Goal: Task Accomplishment & Management: Complete application form

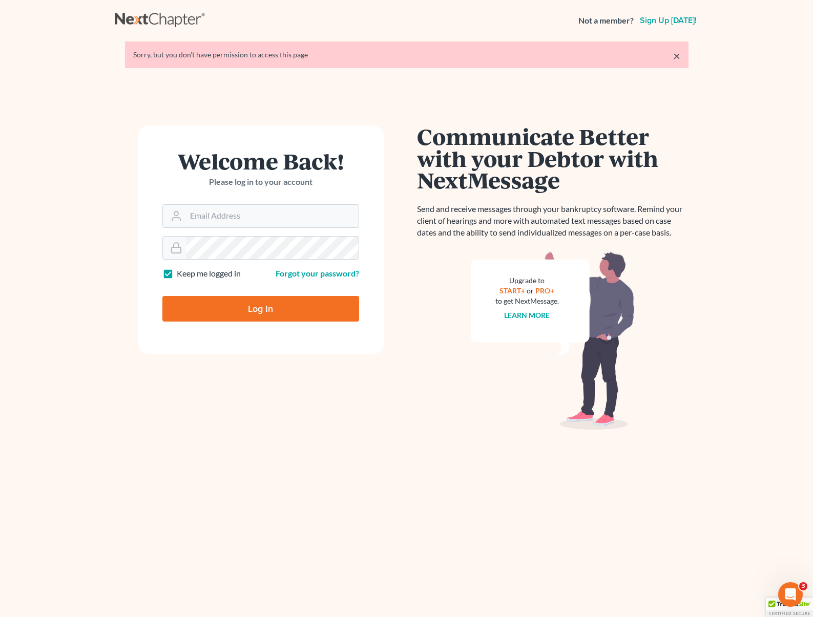
type input "[EMAIL_ADDRESS][DOMAIN_NAME]"
click at [320, 302] on input "Log In" at bounding box center [260, 309] width 197 height 26
type input "Thinking..."
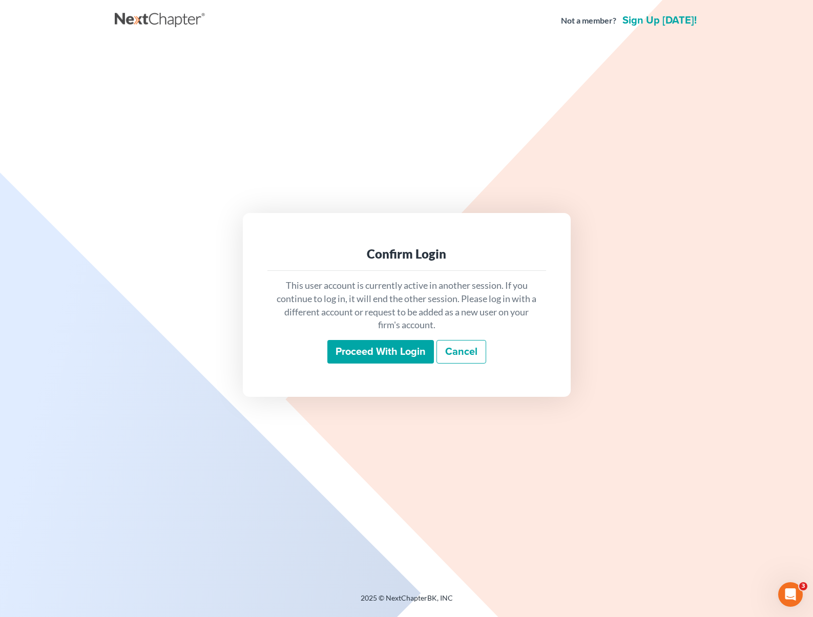
click at [386, 348] on input "Proceed with login" at bounding box center [380, 352] width 107 height 24
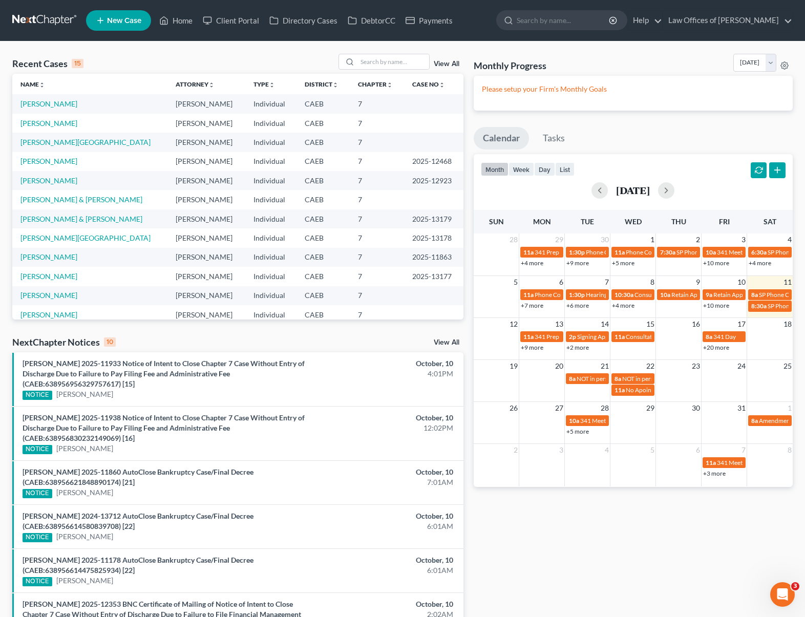
click at [532, 347] on link "+9 more" at bounding box center [532, 348] width 23 height 8
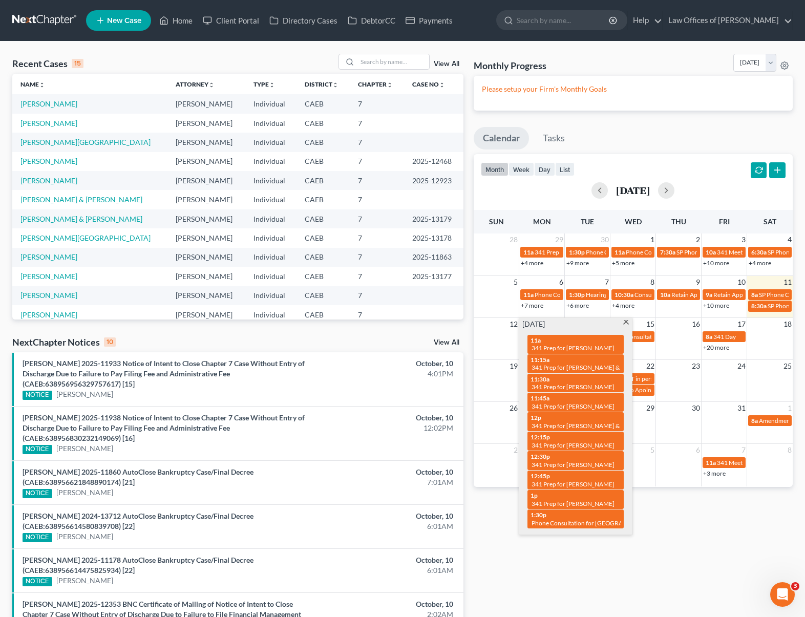
drag, startPoint x: 627, startPoint y: 324, endPoint x: 562, endPoint y: 335, distance: 65.9
click at [626, 324] on span at bounding box center [626, 323] width 8 height 7
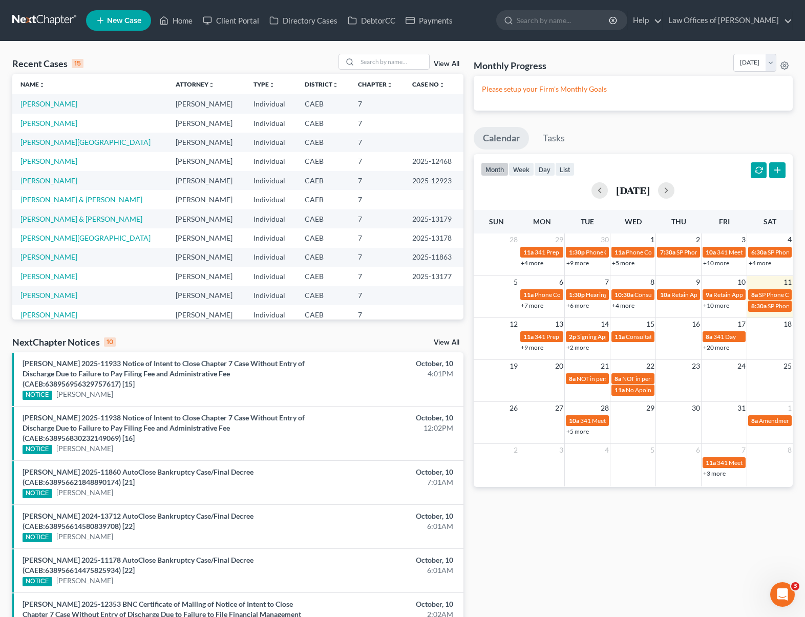
click at [576, 348] on link "+2 more" at bounding box center [577, 348] width 23 height 8
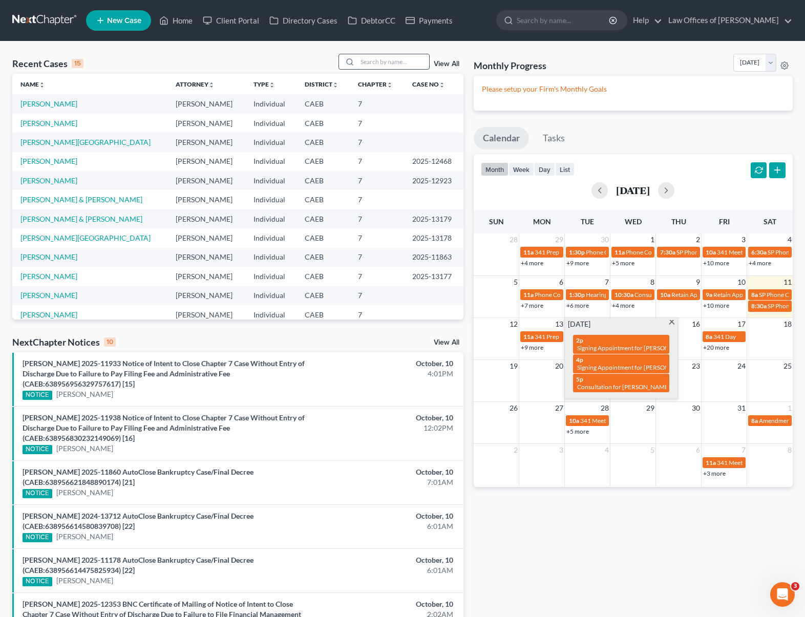
click at [380, 60] on input "search" at bounding box center [393, 61] width 72 height 15
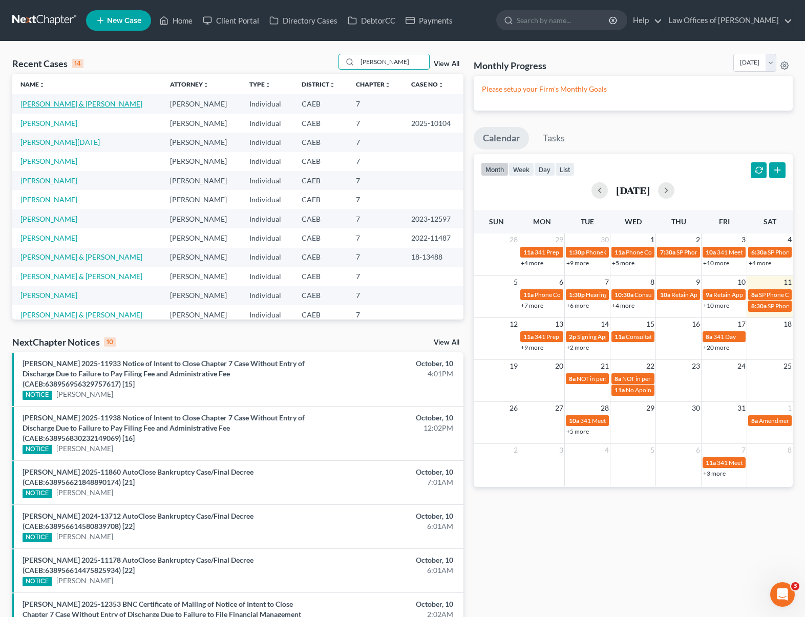
type input "Cisneros"
click at [108, 106] on link "[PERSON_NAME] & [PERSON_NAME]" at bounding box center [81, 103] width 122 height 9
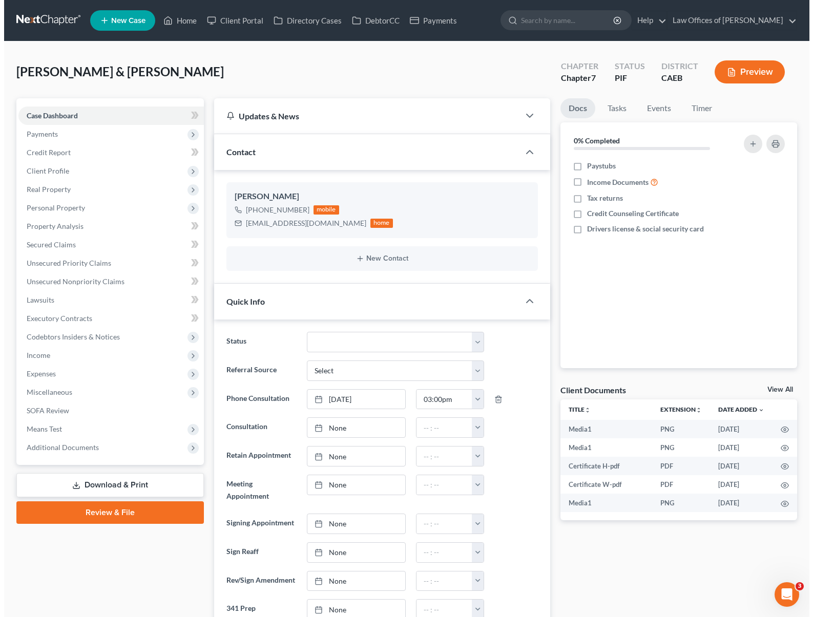
scroll to position [2960, 0]
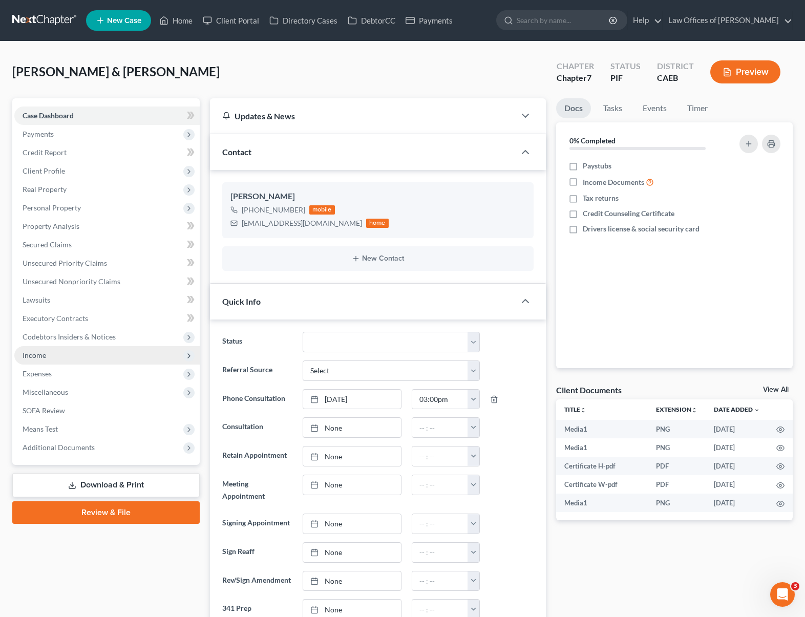
click at [88, 353] on span "Income" at bounding box center [106, 355] width 185 height 18
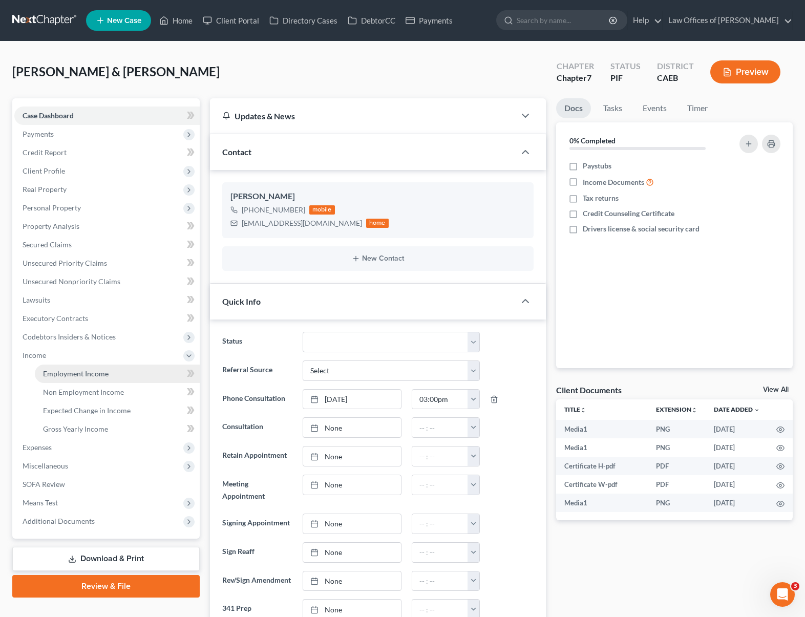
click at [98, 369] on span "Employment Income" at bounding box center [76, 373] width 66 height 9
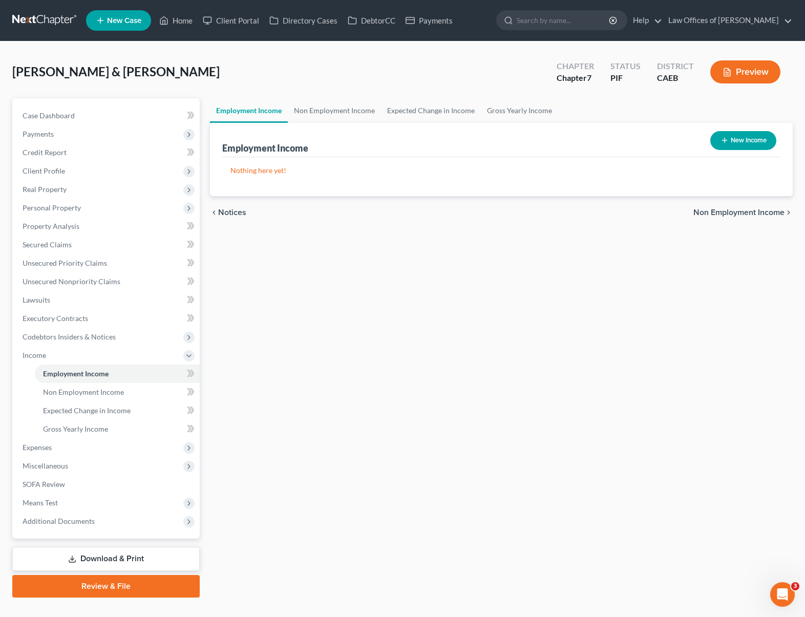
click at [726, 141] on icon "button" at bounding box center [725, 140] width 8 height 8
select select "0"
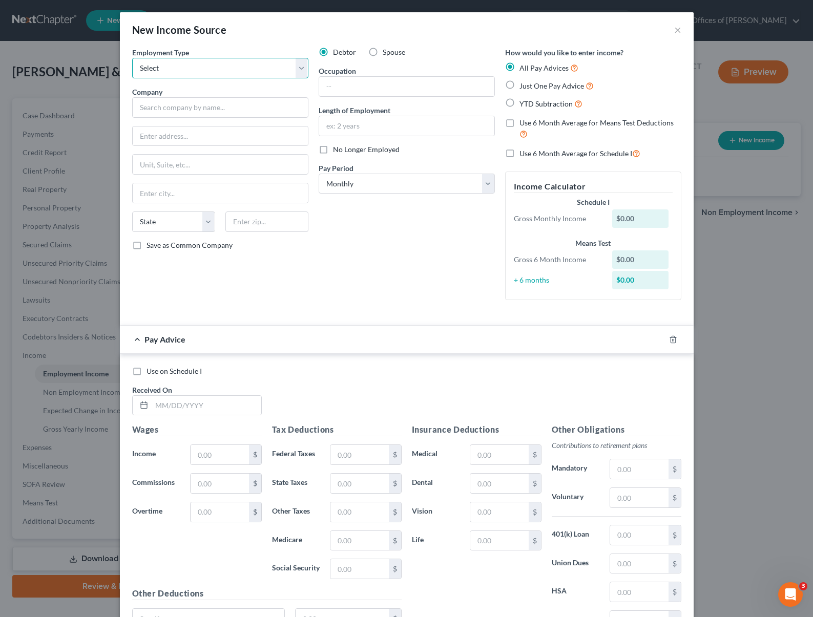
click at [297, 71] on select "Select Full or Part Time Employment Self Employment" at bounding box center [220, 68] width 176 height 20
select select "0"
click at [132, 58] on select "Select Full or Part Time Employment Self Employment" at bounding box center [220, 68] width 176 height 20
click at [194, 111] on input "text" at bounding box center [220, 107] width 176 height 20
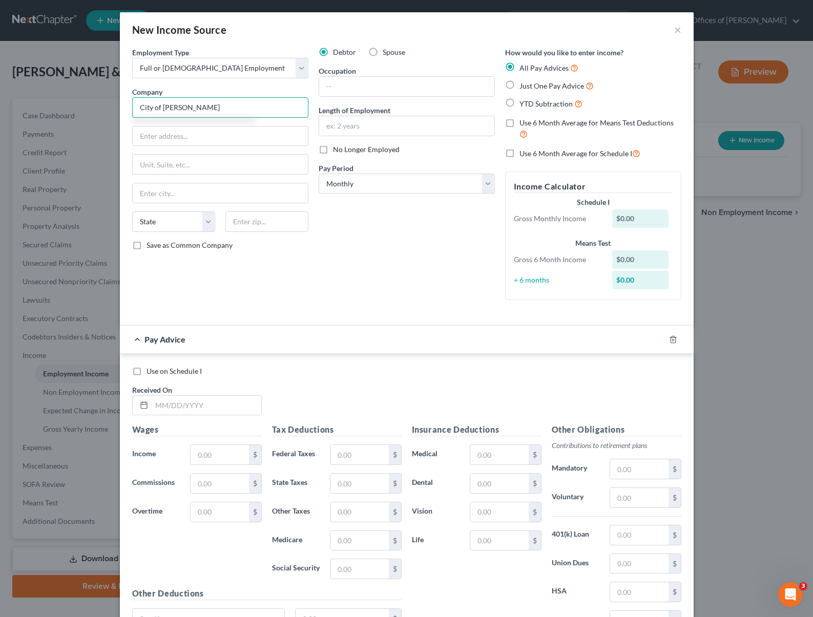
type input "City of McFarland"
type input "401 W Kern Ave."
type input "93250"
type input "McFarland"
select select "4"
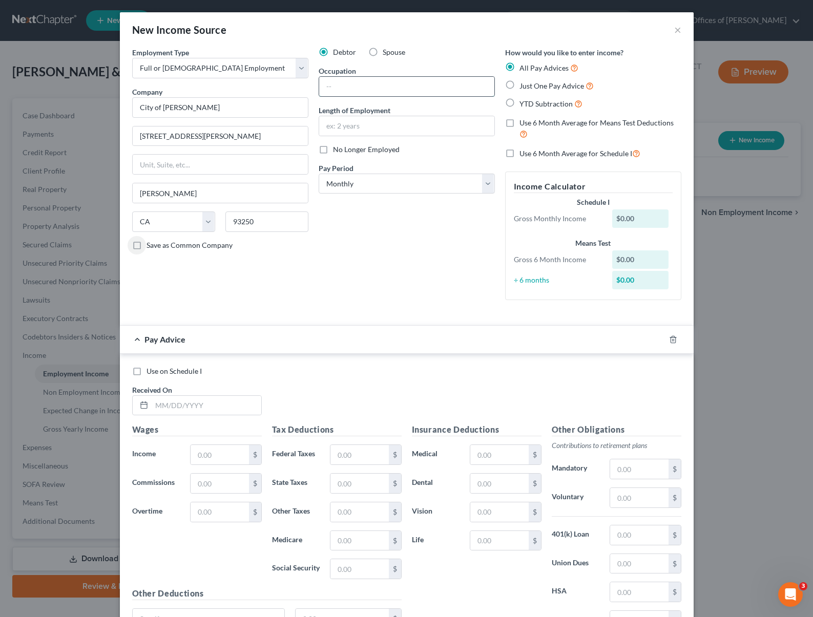
click at [342, 89] on input "text" at bounding box center [406, 86] width 175 height 19
type input "Clerk"
type input "3 Years"
click at [519, 101] on label "YTD Subtraction" at bounding box center [550, 104] width 63 height 12
click at [523, 101] on input "YTD Subtraction" at bounding box center [526, 101] width 7 height 7
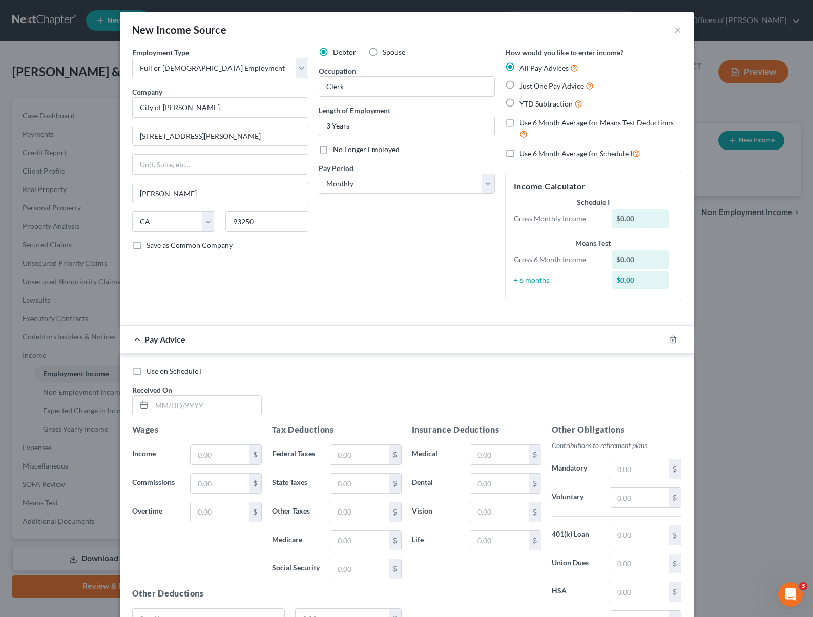
radio input "true"
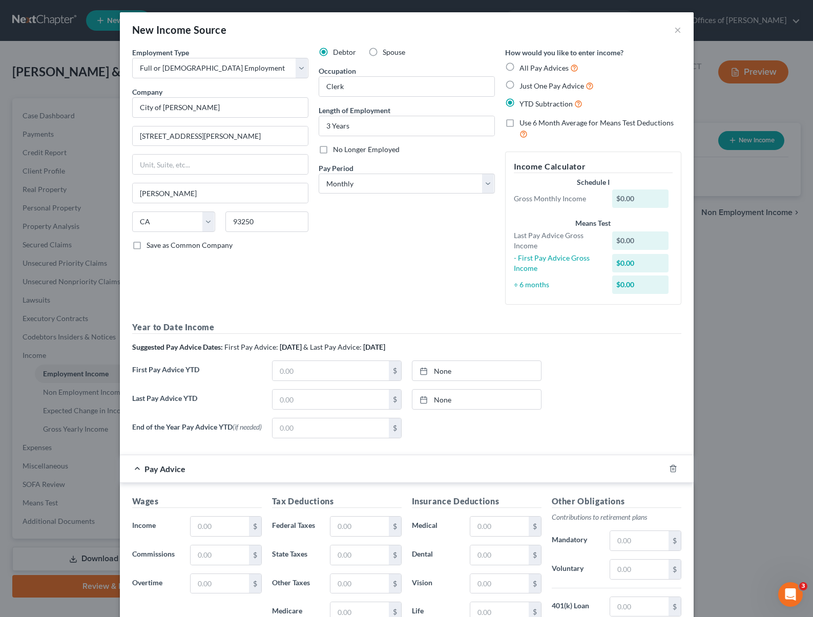
click at [320, 359] on div "Year to Date Income Suggested Pay Advice Dates: First Pay Advice: April 2025 & …" at bounding box center [406, 383] width 549 height 125
click at [319, 371] on input "text" at bounding box center [330, 370] width 116 height 19
type input "18,829."
click at [306, 399] on input "text" at bounding box center [330, 399] width 116 height 19
type input "64,520."
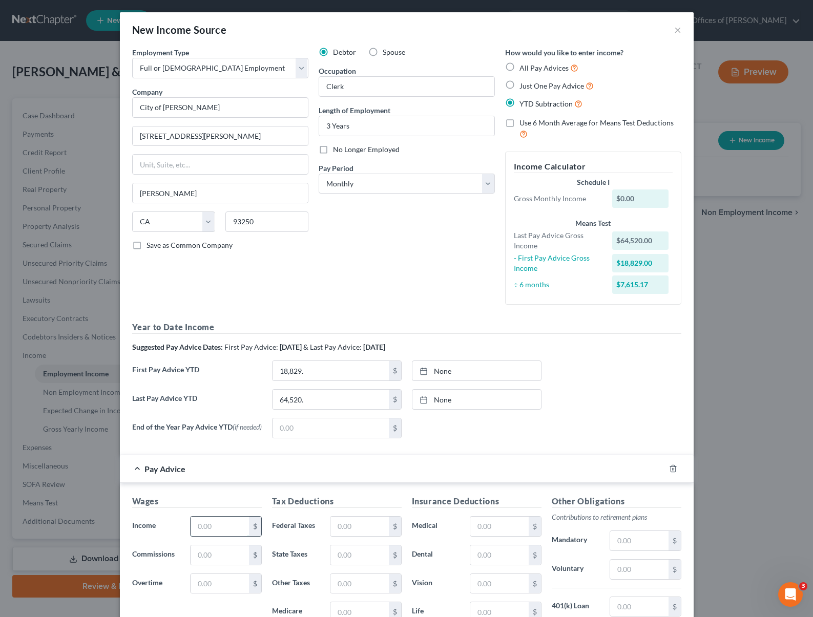
click at [219, 532] on input "text" at bounding box center [220, 526] width 58 height 19
type input "3,130"
click at [355, 527] on input "text" at bounding box center [359, 526] width 58 height 19
type input "418"
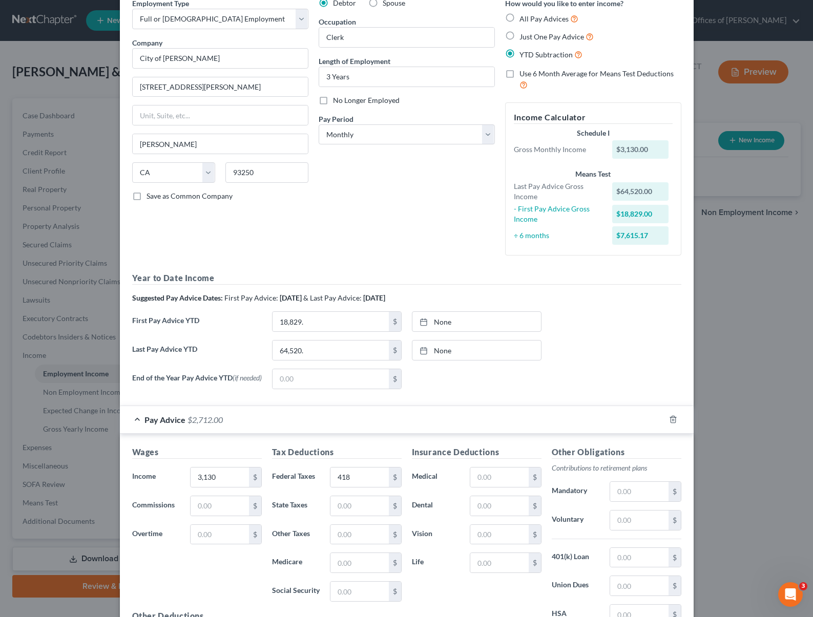
scroll to position [40, 0]
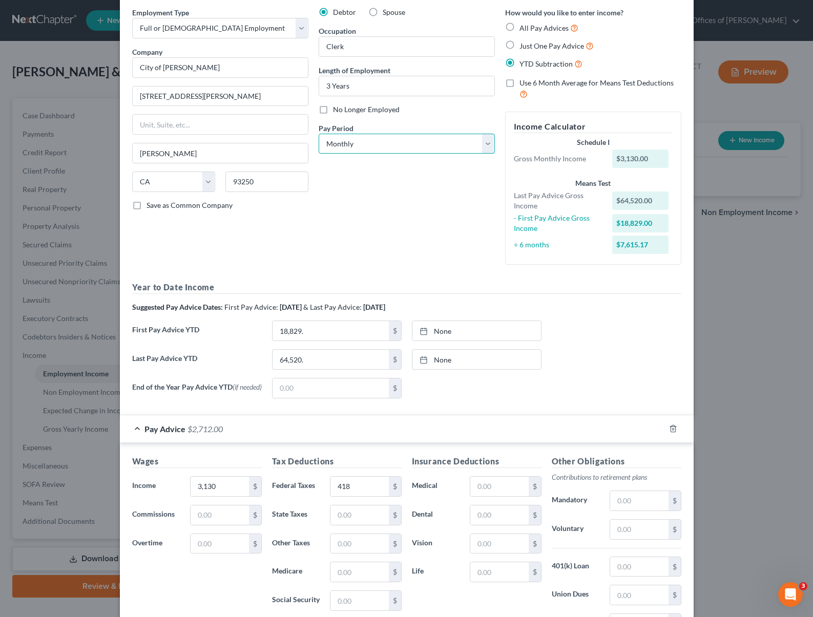
click at [485, 143] on select "Select Monthly Twice Monthly Every Other Week Weekly" at bounding box center [407, 144] width 176 height 20
select select "2"
click at [319, 134] on select "Select Monthly Twice Monthly Every Other Week Weekly" at bounding box center [407, 144] width 176 height 20
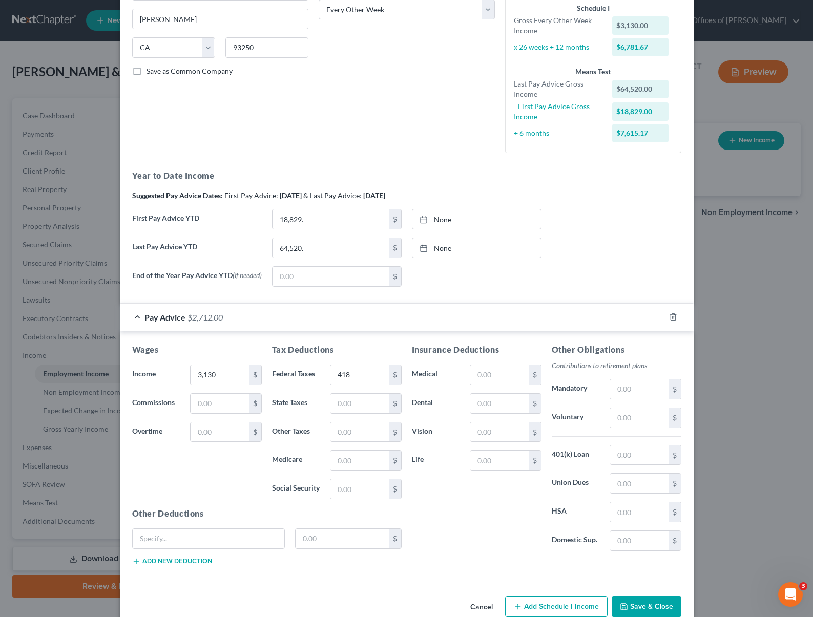
scroll to position [197, 0]
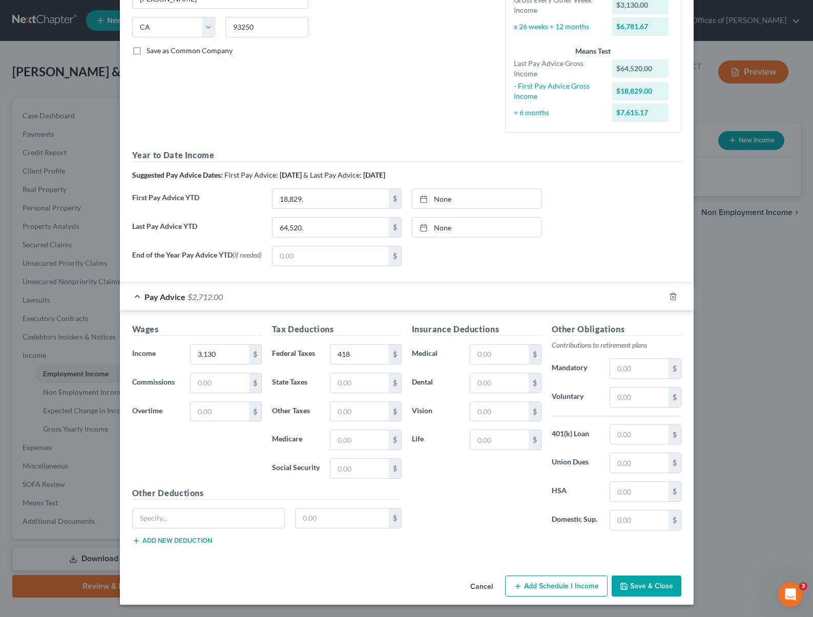
click at [665, 585] on button "Save & Close" at bounding box center [646, 587] width 70 height 22
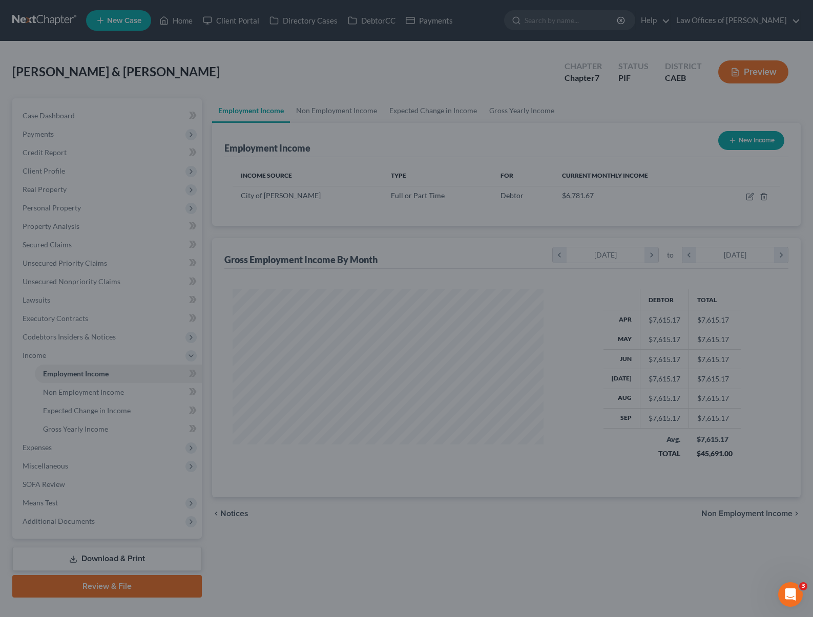
scroll to position [183, 328]
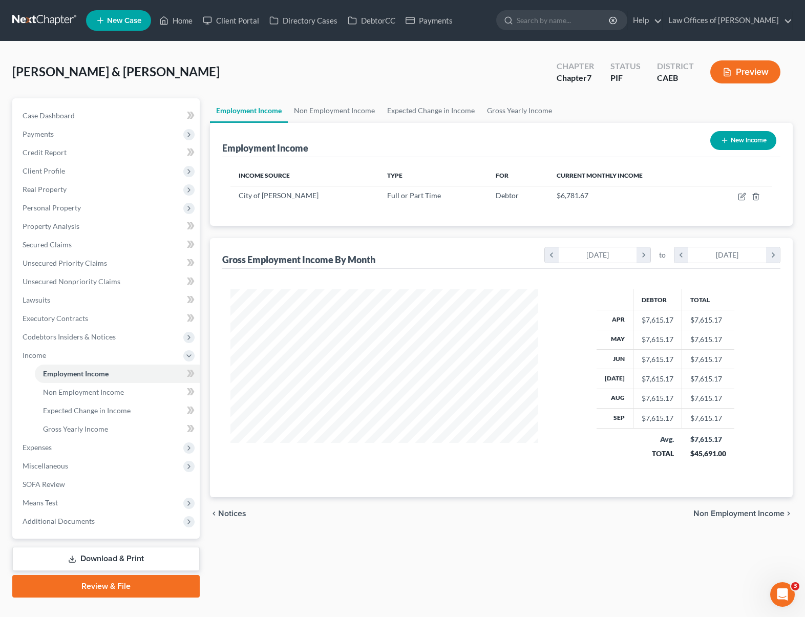
click at [736, 142] on button "New Income" at bounding box center [743, 140] width 66 height 19
select select "0"
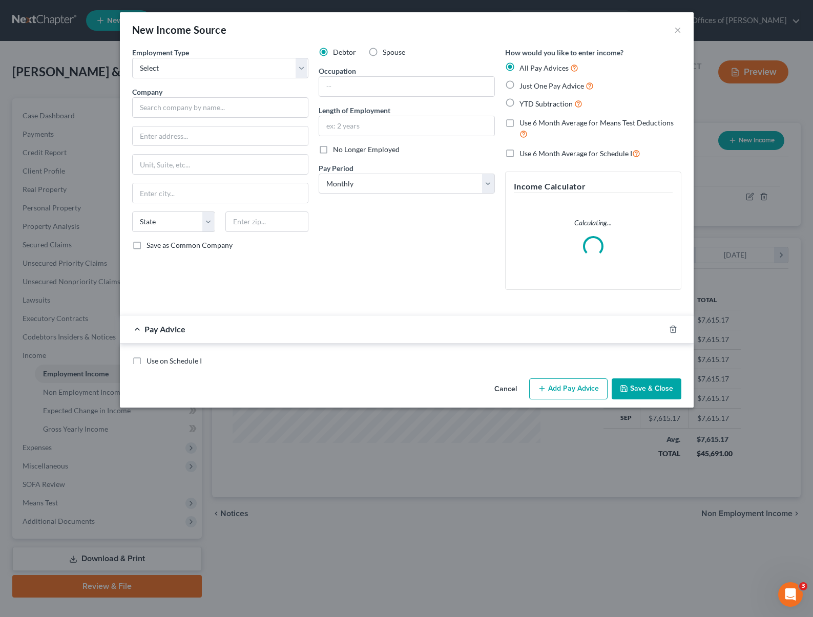
scroll to position [183, 331]
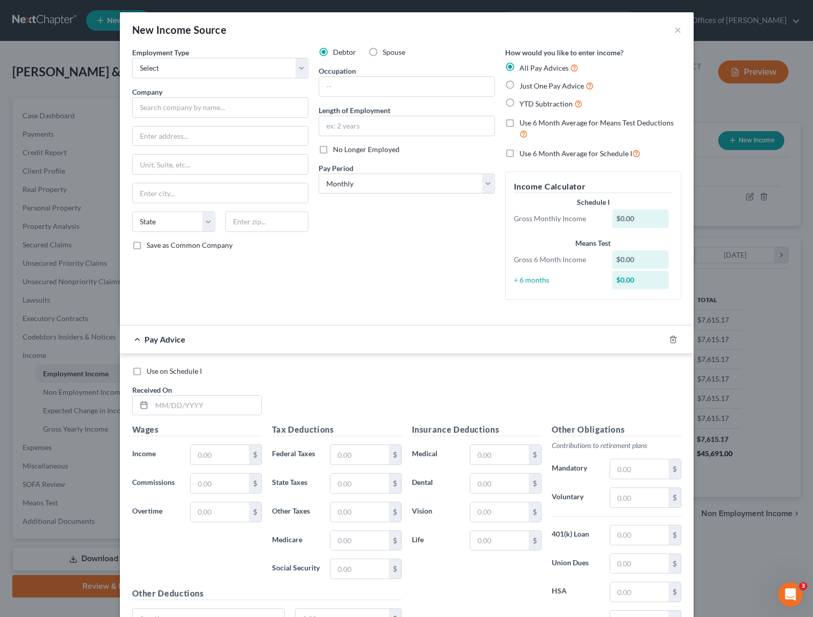
click at [383, 54] on label "Spouse" at bounding box center [394, 52] width 23 height 10
click at [387, 54] on input "Spouse" at bounding box center [390, 50] width 7 height 7
radio input "true"
click at [299, 69] on select "Select Full or Part Time Employment Self Employment" at bounding box center [220, 68] width 176 height 20
select select "0"
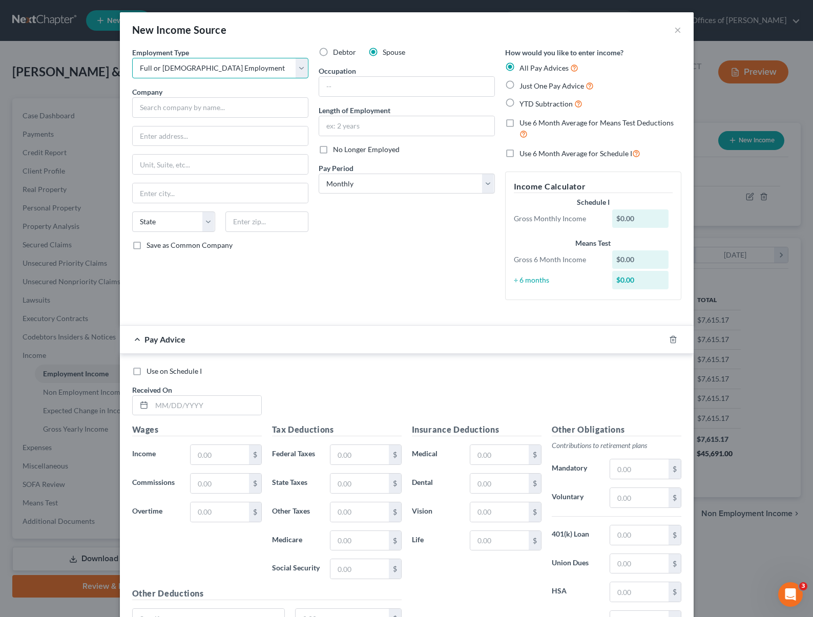
click at [132, 58] on select "Select Full or Part Time Employment Self Employment" at bounding box center [220, 68] width 176 height 20
click at [215, 112] on input "text" at bounding box center [220, 107] width 176 height 20
type input "D"
type input "Delano Union Elementary"
click at [355, 91] on input "text" at bounding box center [406, 86] width 175 height 19
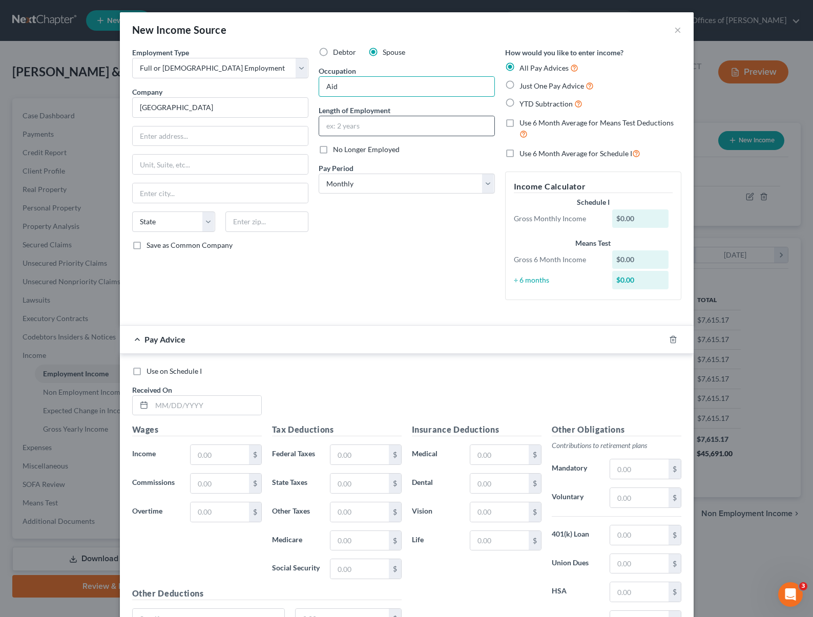
type input "Aid"
click at [393, 122] on input "text" at bounding box center [406, 125] width 175 height 19
type input "3 Years"
click at [519, 103] on label "YTD Subtraction" at bounding box center [550, 104] width 63 height 12
click at [523, 103] on input "YTD Subtraction" at bounding box center [526, 101] width 7 height 7
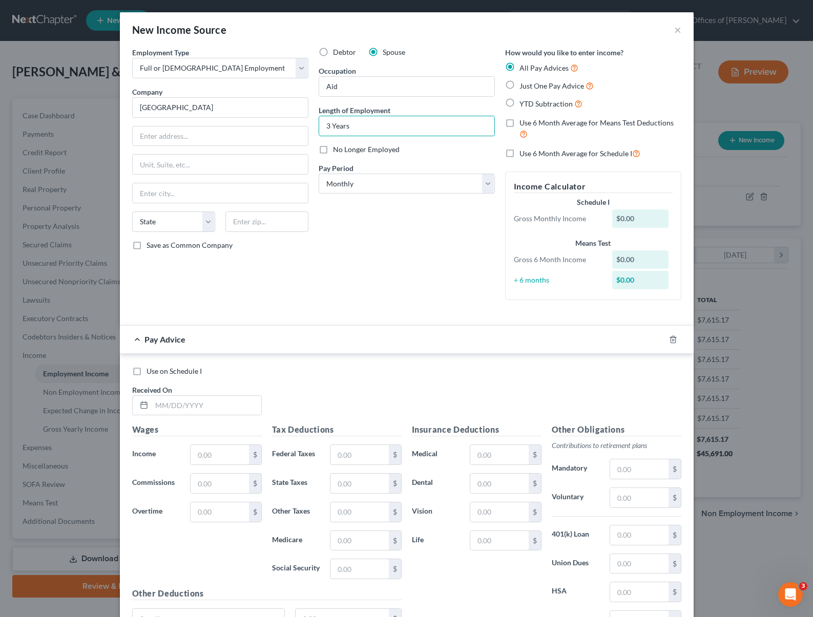
radio input "true"
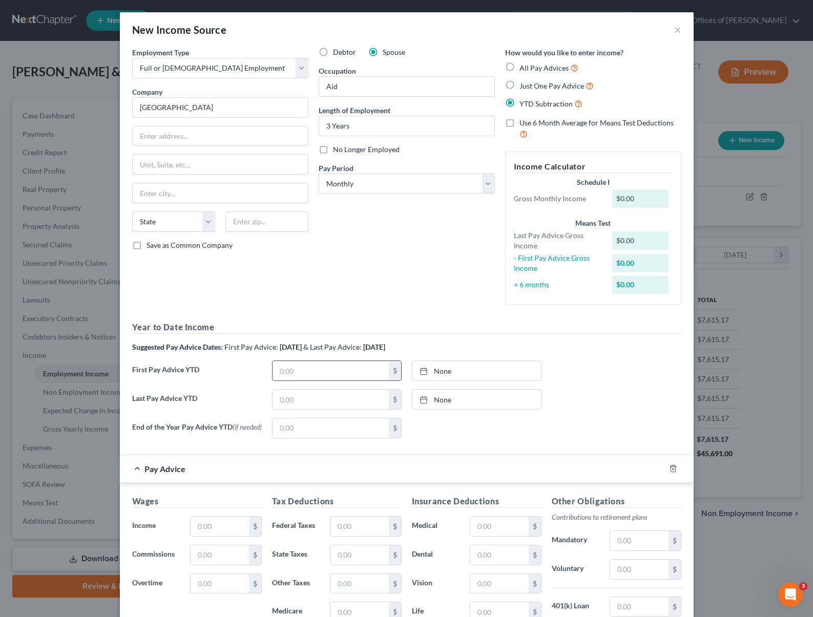
click at [306, 369] on input "text" at bounding box center [330, 370] width 116 height 19
type input "6,406"
click at [299, 396] on input "text" at bounding box center [330, 399] width 116 height 19
type input "23,818"
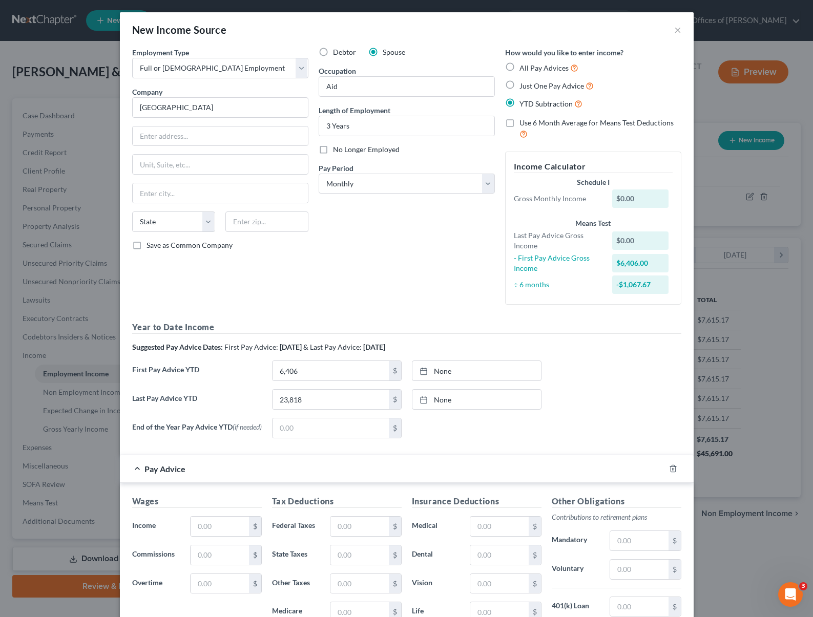
click at [444, 429] on div "None close Date Time chevron_left October 2025 chevron_right Su M Tu W Th F Sa …" at bounding box center [477, 428] width 140 height 20
click at [311, 429] on input "text" at bounding box center [330, 427] width 116 height 19
click at [455, 441] on div "End of the Year Pay Advice YTD (if needed) $ None close Date Time chevron_left …" at bounding box center [406, 432] width 559 height 29
click at [227, 529] on input "text" at bounding box center [220, 526] width 58 height 19
type input "2,200."
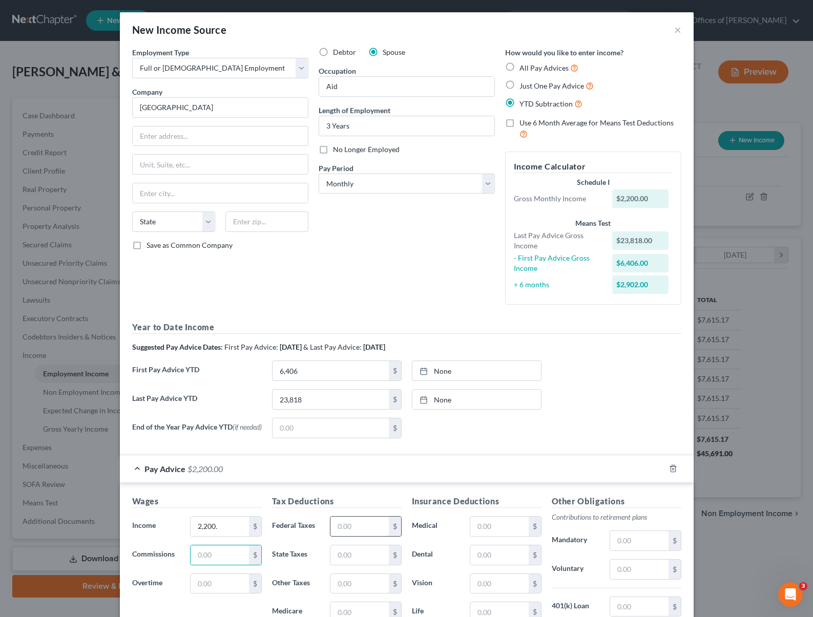
click at [367, 527] on input "text" at bounding box center [359, 526] width 58 height 19
type input "17.19"
type input "136"
type input "31"
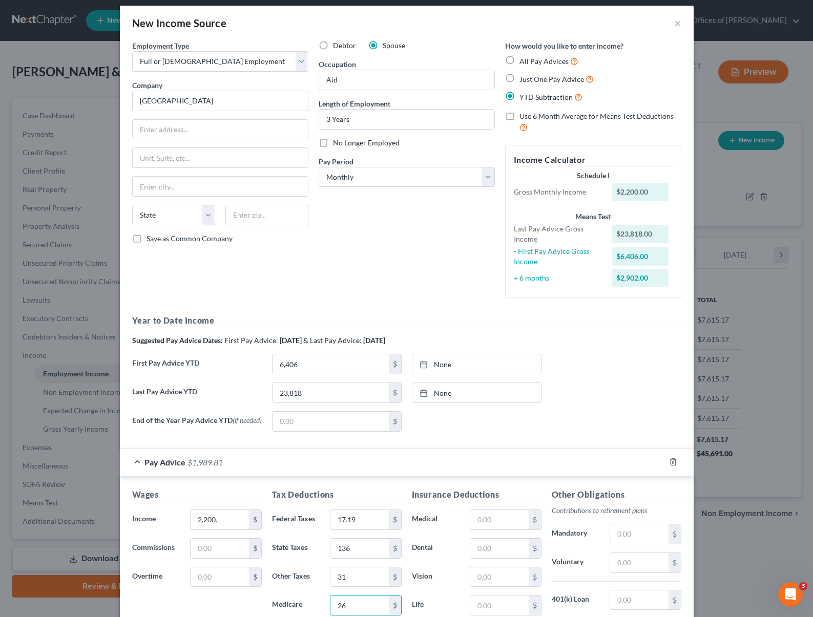
type input "26"
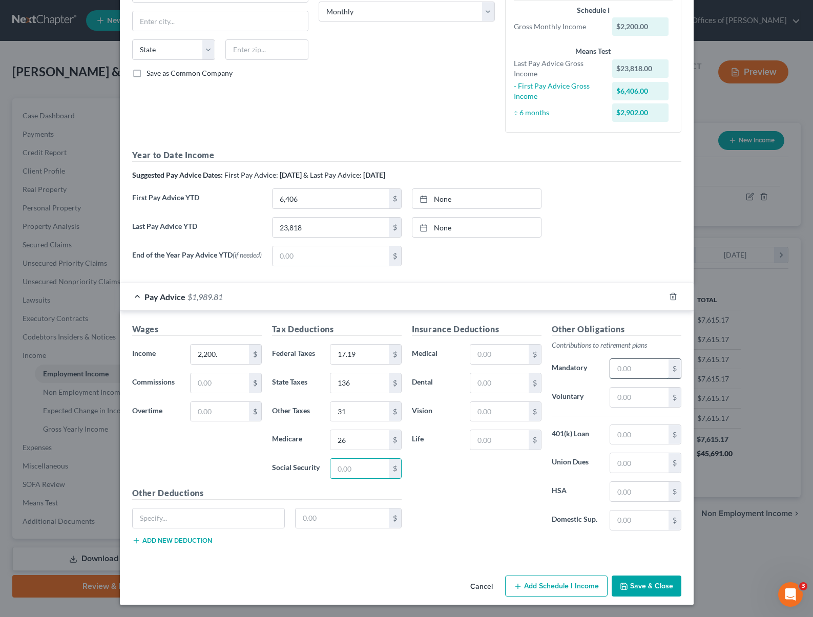
click at [646, 370] on input "text" at bounding box center [639, 368] width 58 height 19
type input "176"
click at [187, 515] on input "text" at bounding box center [209, 518] width 152 height 19
type input "CSEA"
type input "33."
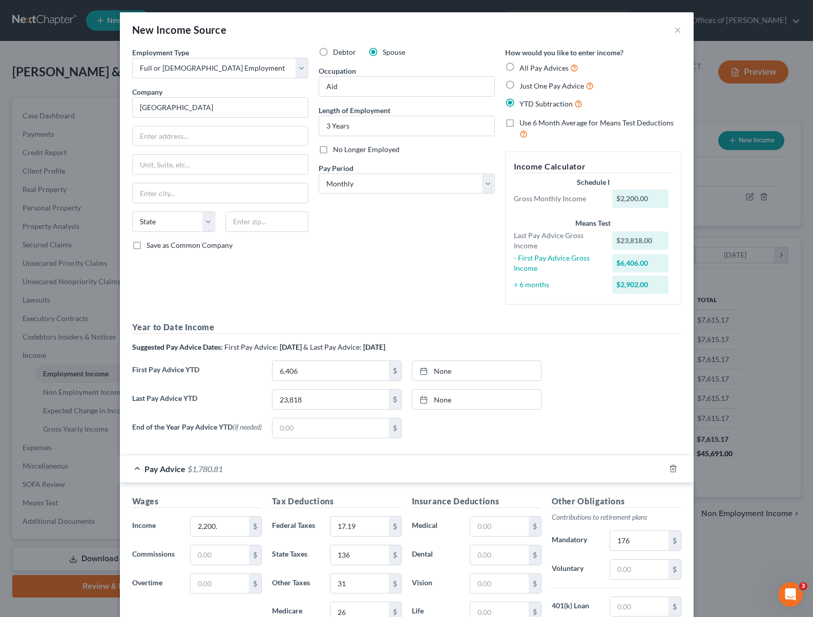
scroll to position [0, 0]
click at [148, 136] on input "text" at bounding box center [220, 135] width 175 height 19
type input "1405 12th. Ave."
type input "93215"
type input "Delano"
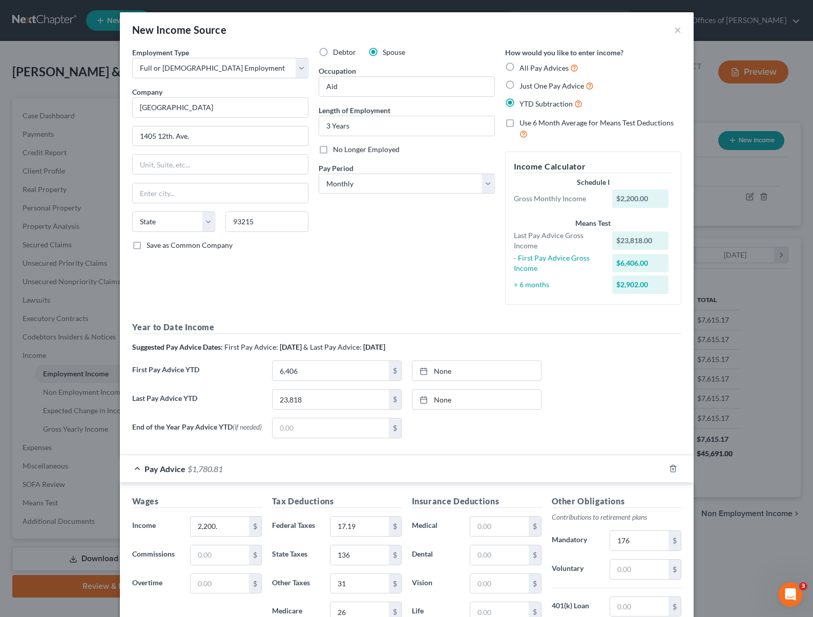
select select "4"
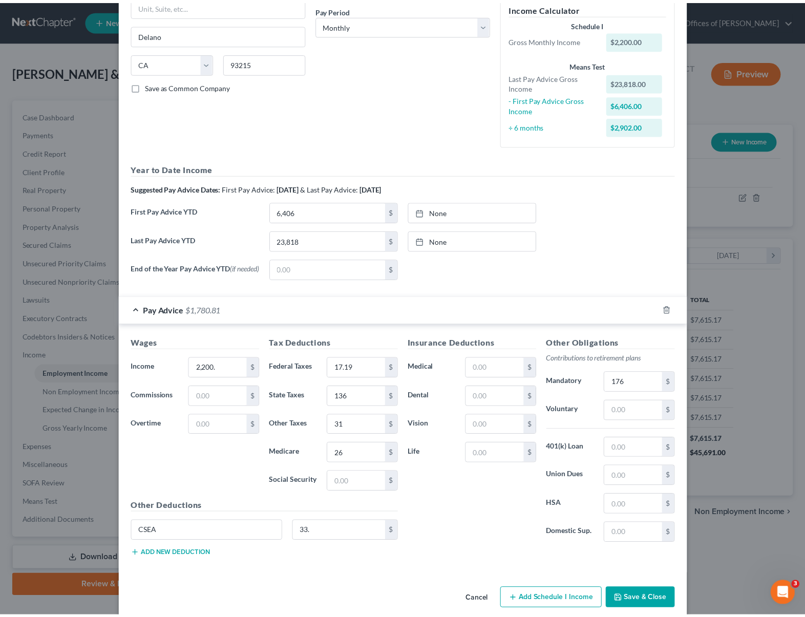
scroll to position [174, 0]
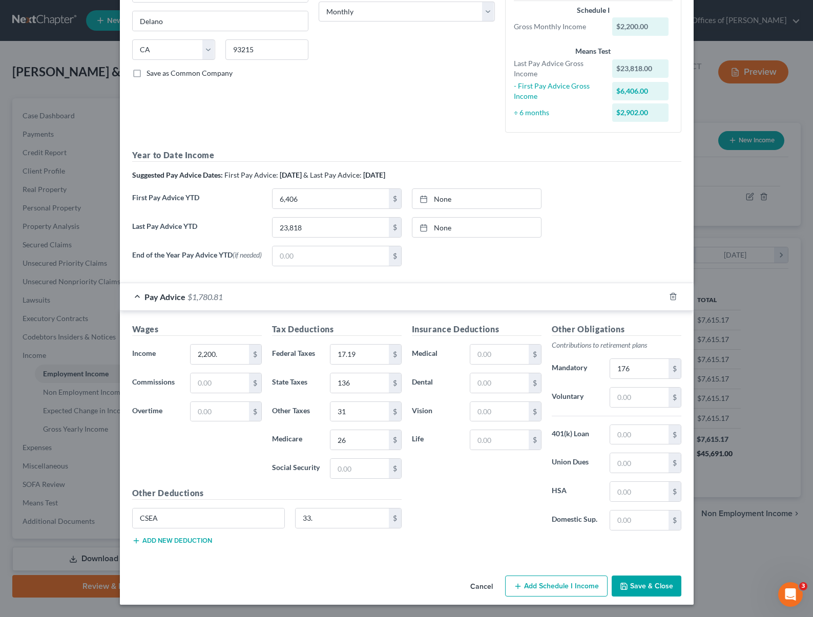
click at [646, 585] on button "Save & Close" at bounding box center [646, 587] width 70 height 22
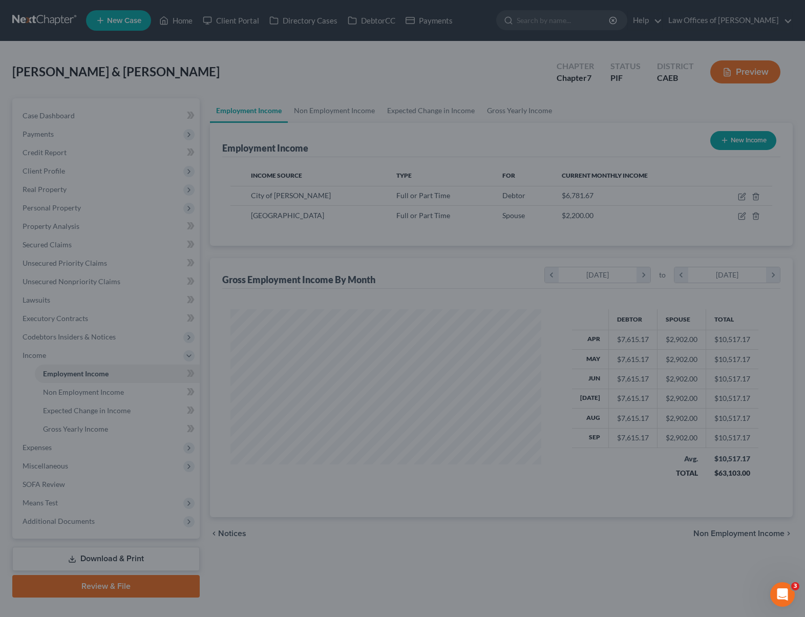
scroll to position [511944, 511800]
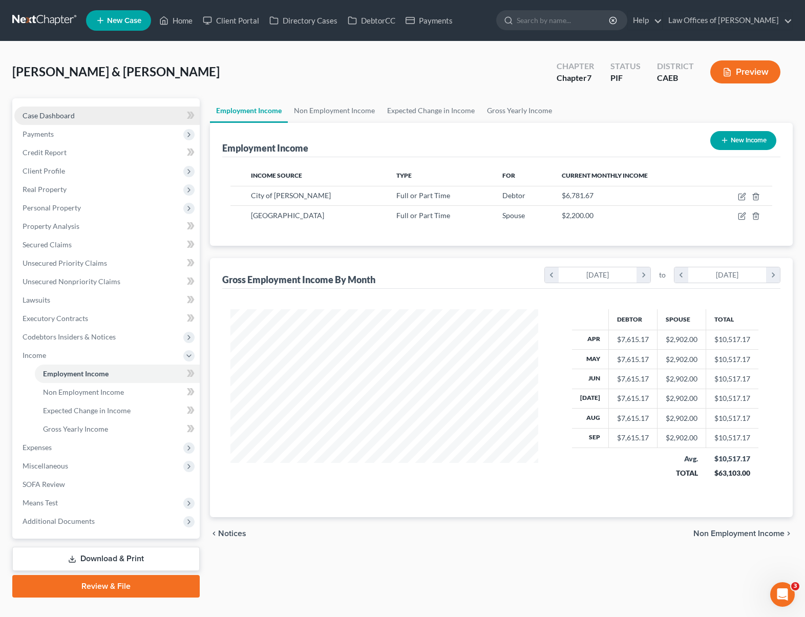
click at [97, 115] on link "Case Dashboard" at bounding box center [106, 116] width 185 height 18
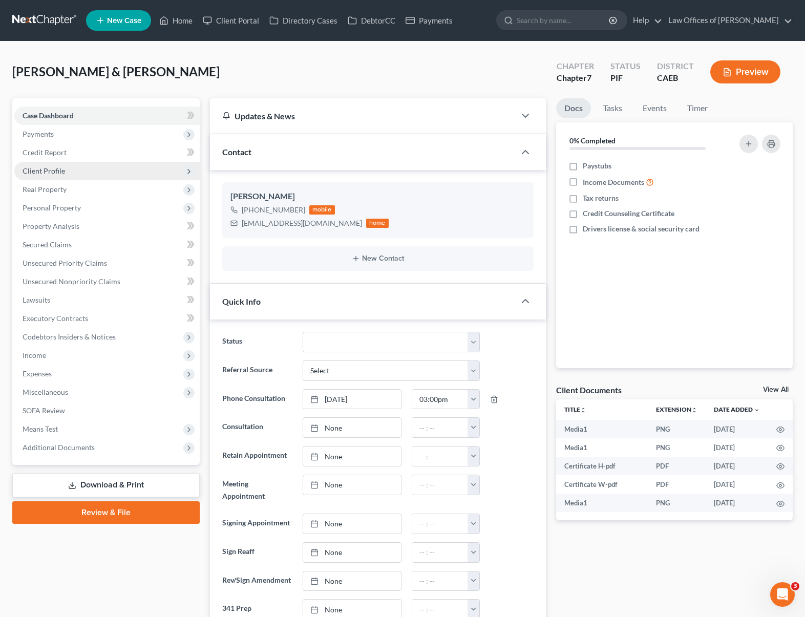
click at [77, 170] on span "Client Profile" at bounding box center [106, 171] width 185 height 18
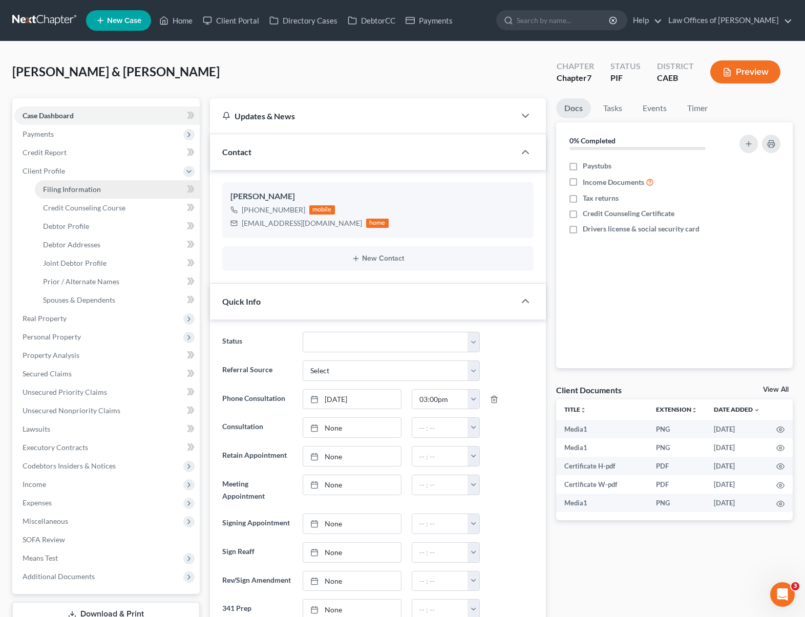
click at [101, 186] on link "Filing Information" at bounding box center [117, 189] width 165 height 18
select select "1"
select select "0"
select select "4"
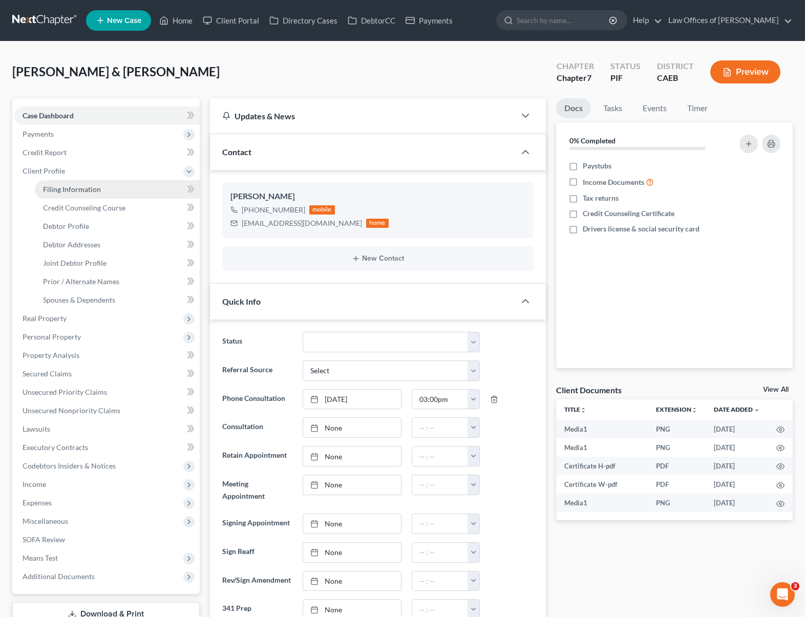
select select "1"
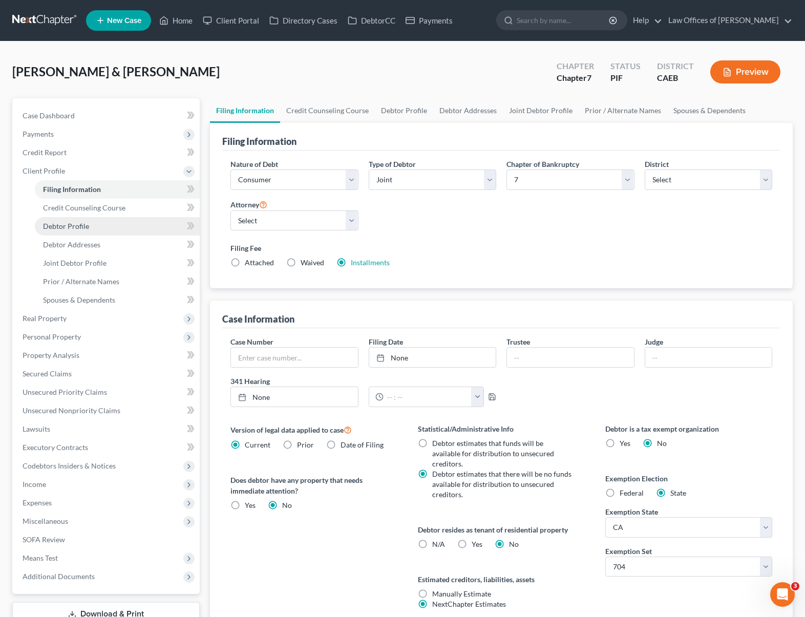
click at [88, 222] on link "Debtor Profile" at bounding box center [117, 226] width 165 height 18
select select "1"
select select "3"
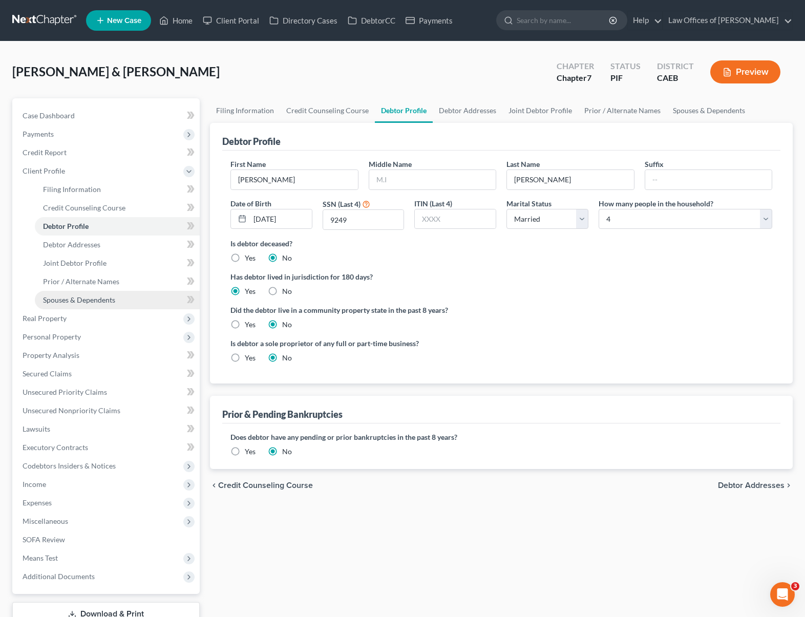
click at [119, 301] on link "Spouses & Dependents" at bounding box center [117, 300] width 165 height 18
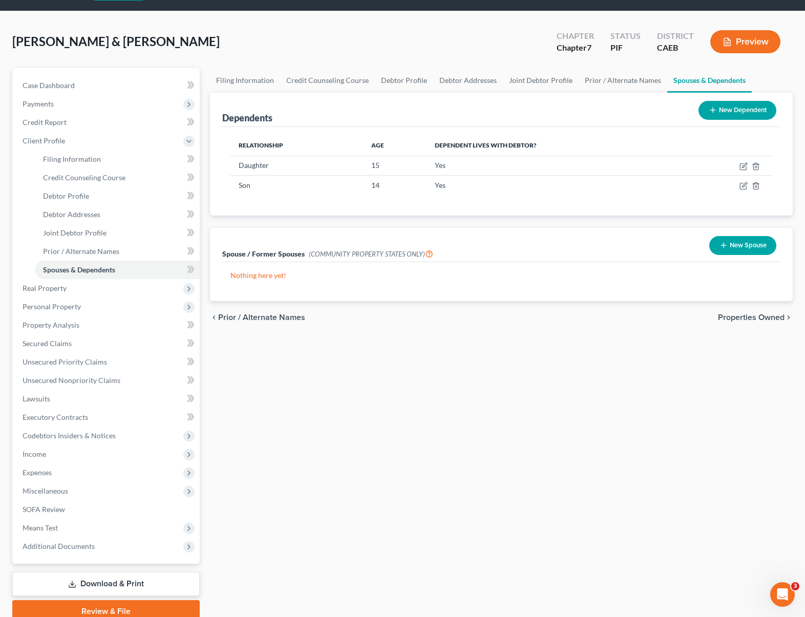
scroll to position [74, 0]
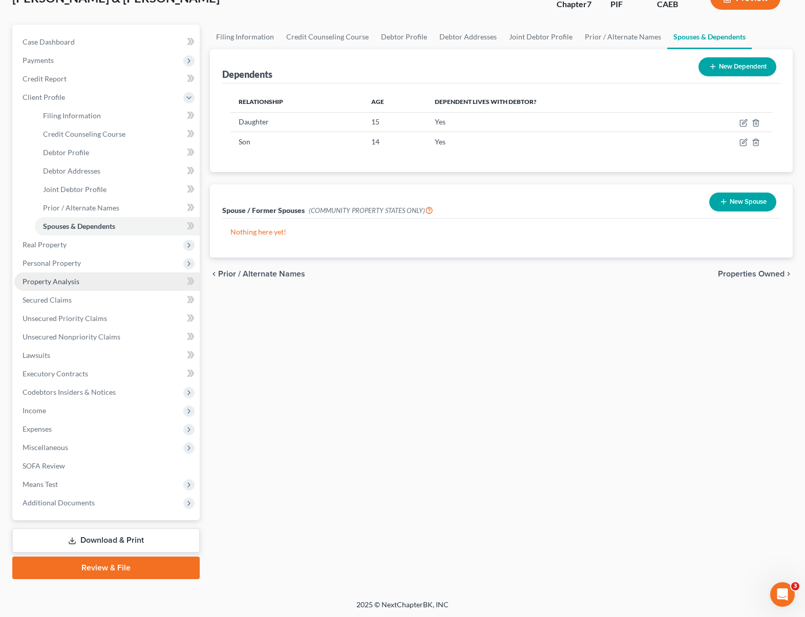
click at [91, 285] on link "Property Analysis" at bounding box center [106, 281] width 185 height 18
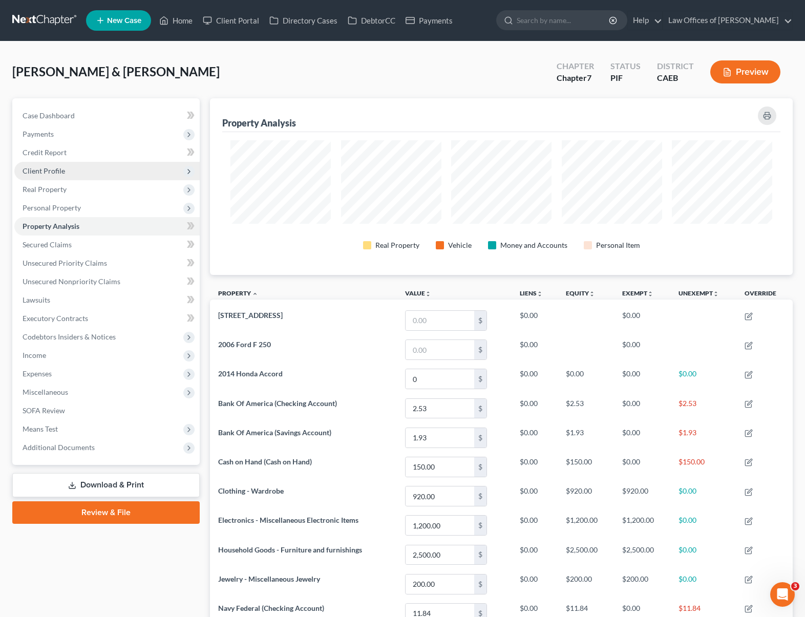
click at [71, 172] on span "Client Profile" at bounding box center [106, 171] width 185 height 18
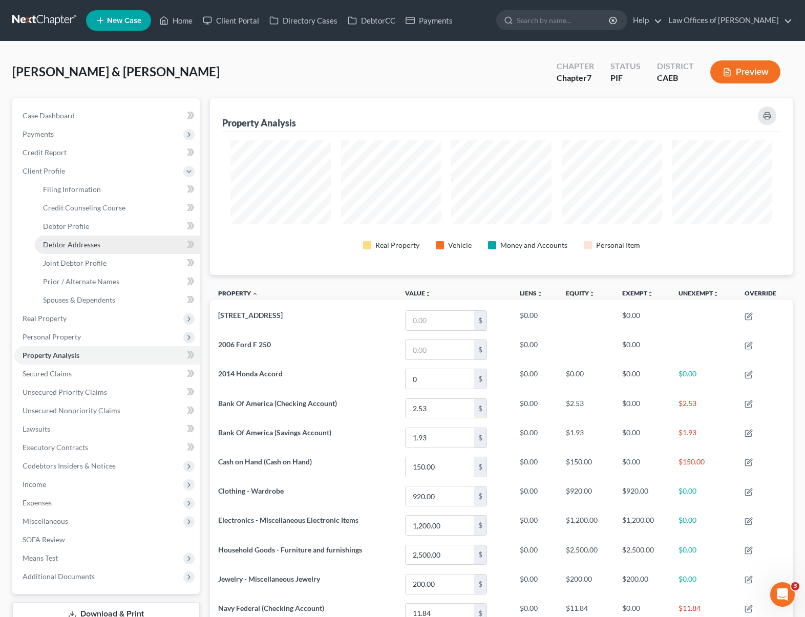
click at [102, 247] on link "Debtor Addresses" at bounding box center [117, 245] width 165 height 18
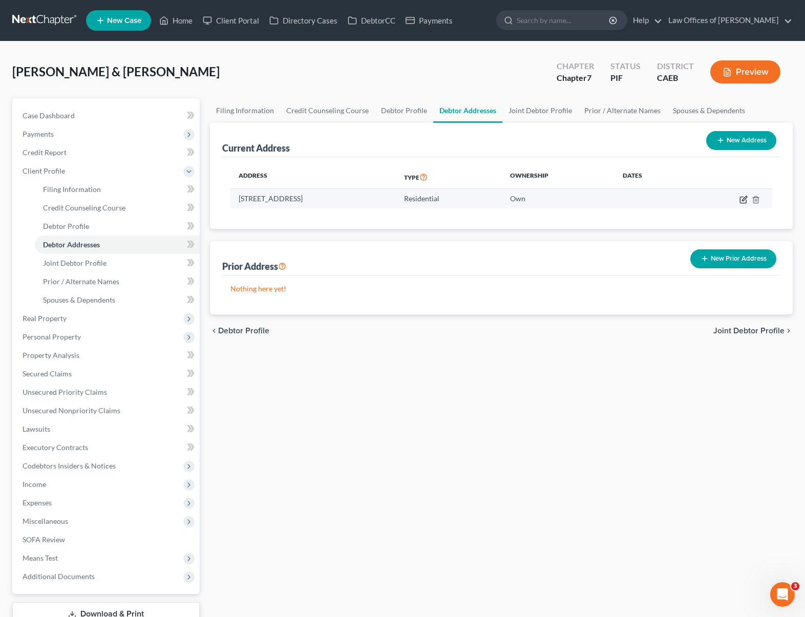
click at [742, 199] on icon "button" at bounding box center [744, 200] width 8 height 8
select select "4"
select select "14"
select select "0"
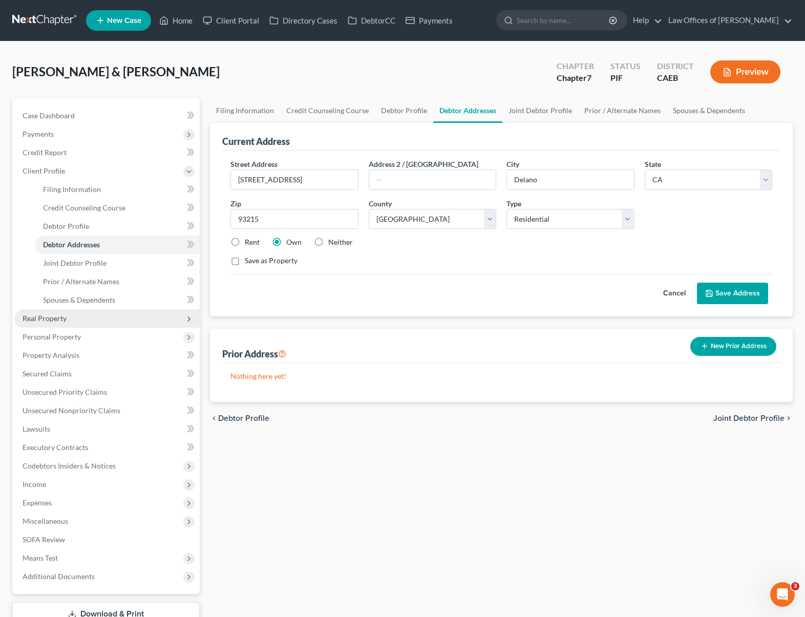
click at [88, 322] on span "Real Property" at bounding box center [106, 318] width 185 height 18
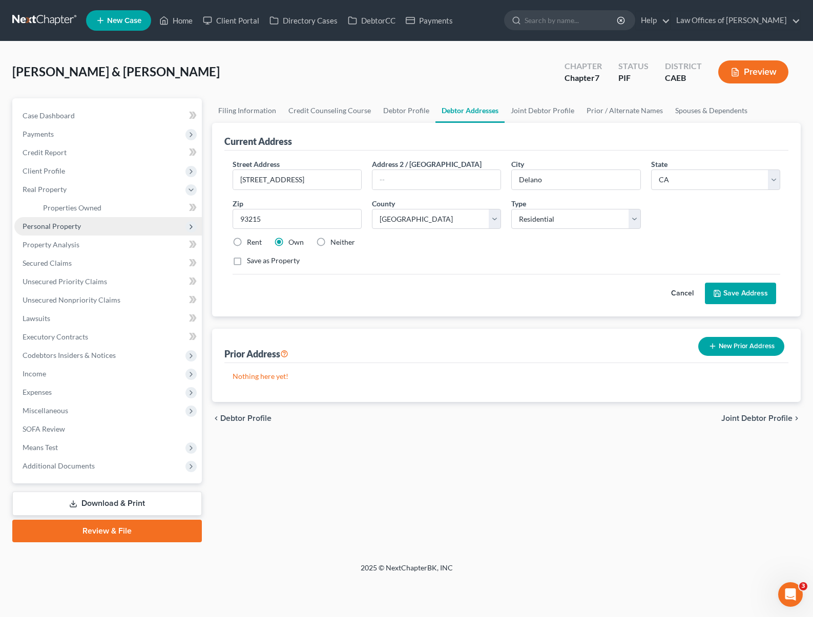
click at [95, 224] on span "Personal Property" at bounding box center [107, 226] width 187 height 18
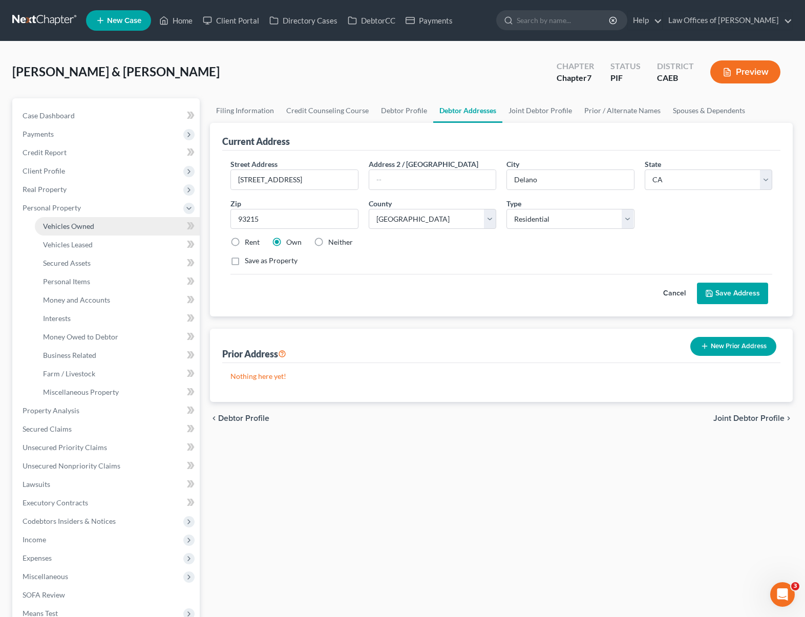
click at [104, 227] on link "Vehicles Owned" at bounding box center [117, 226] width 165 height 18
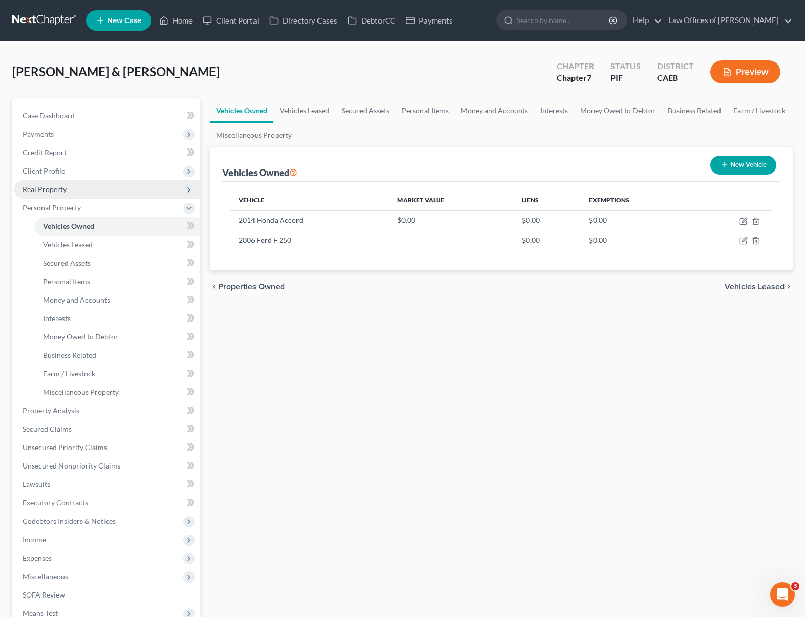
click at [99, 192] on span "Real Property" at bounding box center [106, 189] width 185 height 18
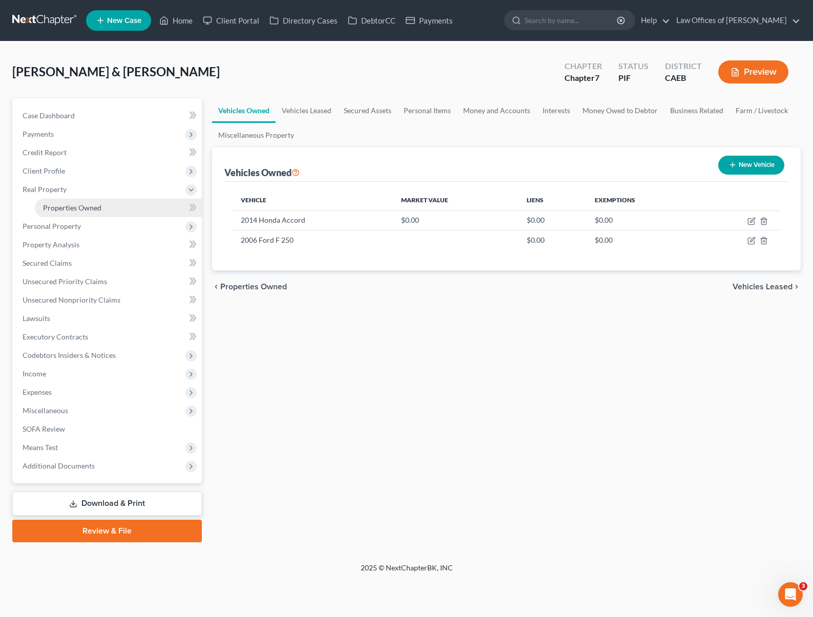
click at [102, 205] on link "Properties Owned" at bounding box center [118, 208] width 167 height 18
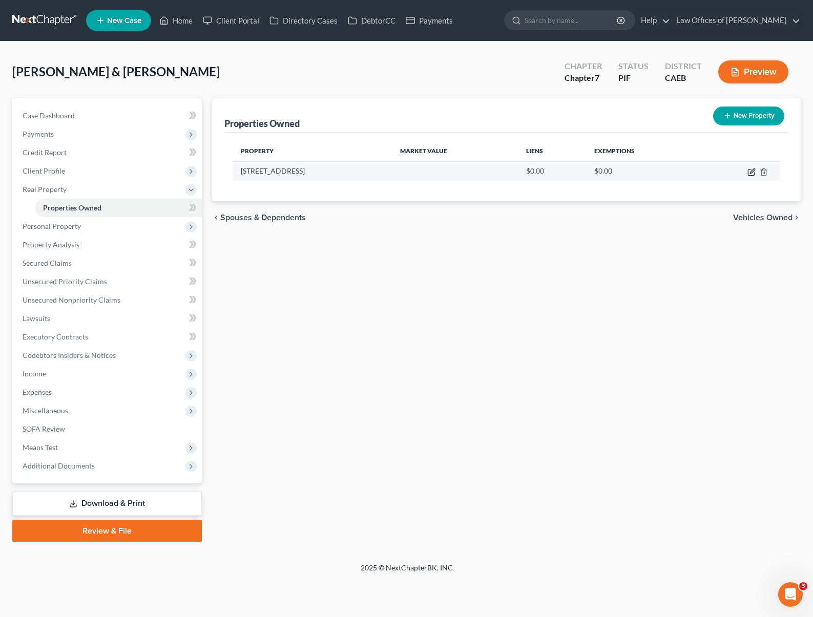
click at [749, 173] on icon "button" at bounding box center [751, 172] width 8 height 8
select select "4"
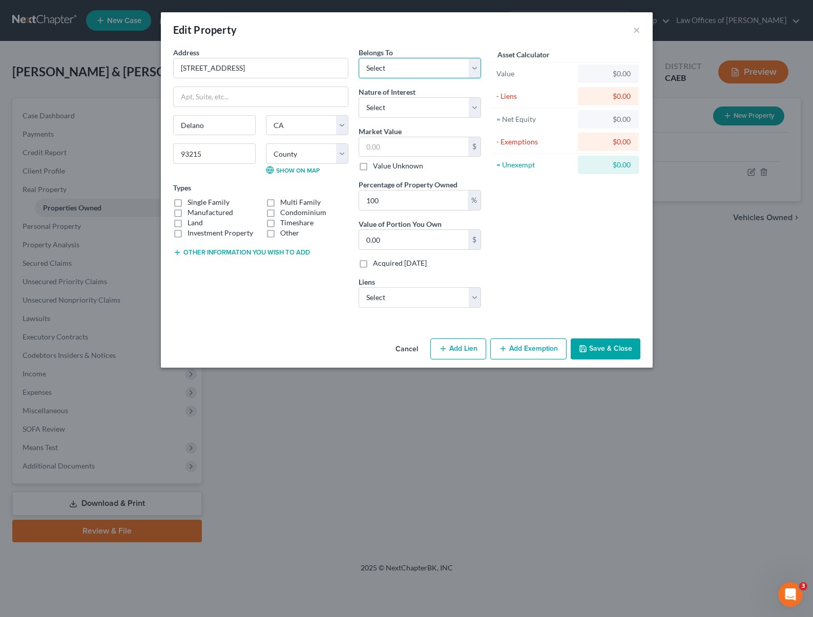
click at [476, 68] on select "Select Debtor 1 Only Debtor 2 Only Debtor 1 And Debtor 2 Only At Least One Of T…" at bounding box center [419, 68] width 122 height 20
select select "4"
click at [358, 58] on select "Select Debtor 1 Only Debtor 2 Only Debtor 1 And Debtor 2 Only At Least One Of T…" at bounding box center [419, 68] width 122 height 20
click at [187, 204] on label "Single Family" at bounding box center [208, 202] width 42 height 10
click at [192, 204] on input "Single Family" at bounding box center [195, 200] width 7 height 7
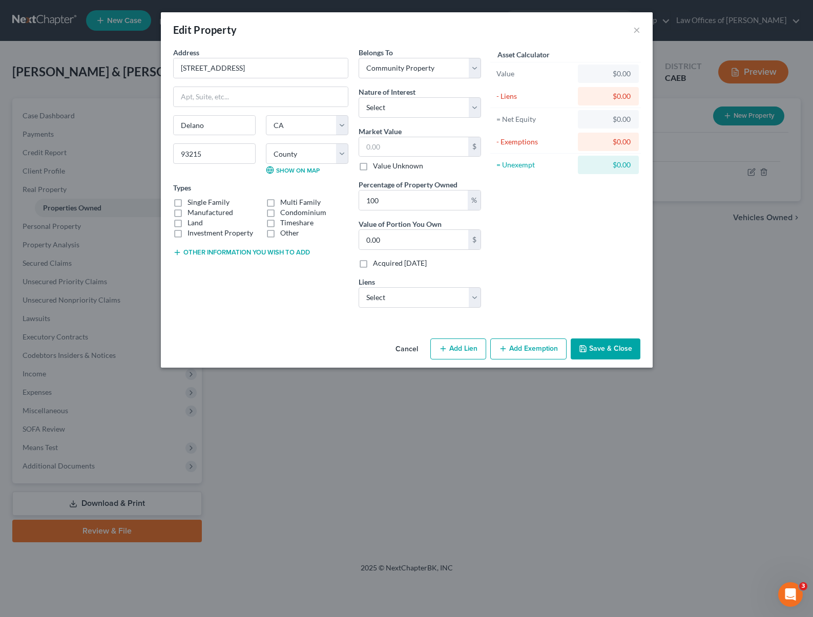
checkbox input "true"
click at [475, 108] on select "Select Fee Simple Joint Tenant Life Estate Equitable Interest Future Interest T…" at bounding box center [419, 107] width 122 height 20
select select "0"
click at [358, 97] on select "Select Fee Simple Joint Tenant Life Estate Equitable Interest Future Interest T…" at bounding box center [419, 107] width 122 height 20
click at [407, 154] on input "text" at bounding box center [413, 146] width 109 height 19
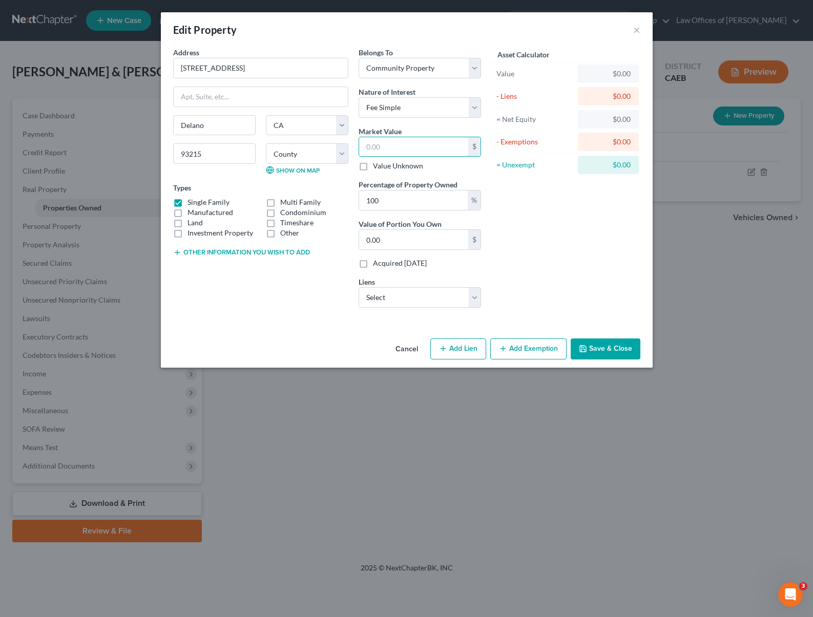
type input "2"
type input "2.00"
type input "29"
type input "29.00"
type input "298"
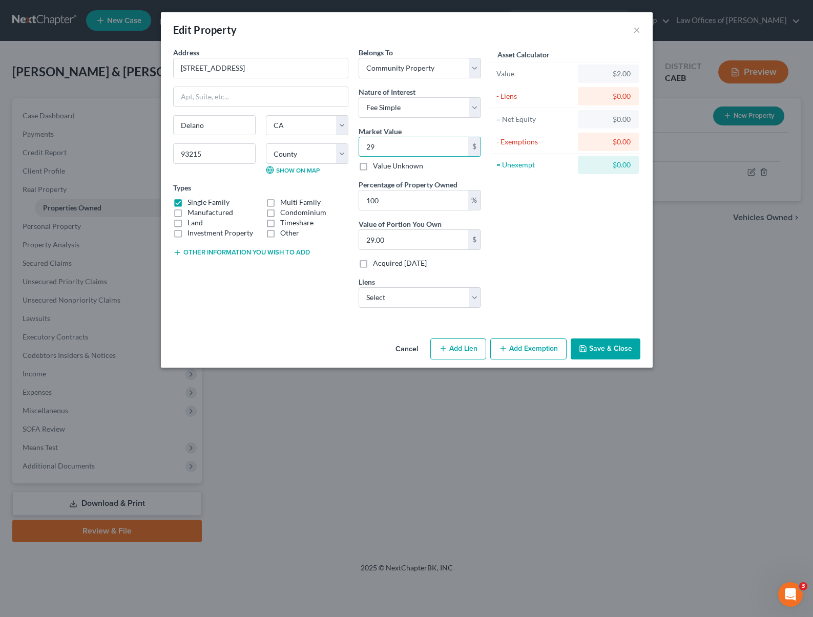
type input "298.00"
type input "2980"
type input "2,980.00"
type input "2,9800"
type input "29,800.00"
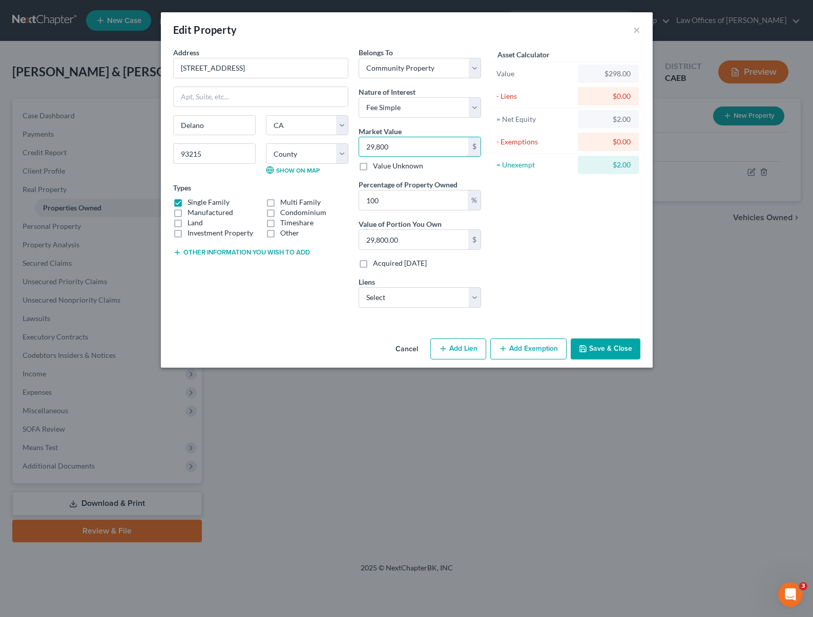
type input "29,8000"
type input "298,000.00"
type input "298,000"
click at [472, 294] on select "Select Us Bank Home Mortgage - $128,483.00 Onemain - $21,289.00 Self Financial/…" at bounding box center [419, 297] width 122 height 20
select select "0"
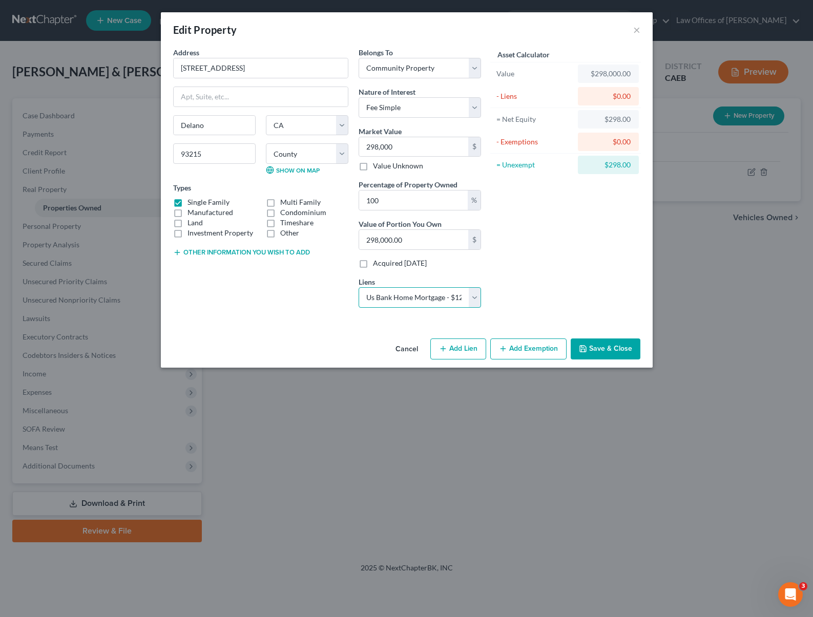
click at [358, 287] on select "Select Us Bank Home Mortgage - $128,483.00 Onemain - $21,289.00 Self Financial/…" at bounding box center [419, 297] width 122 height 20
select select
select select "18"
select select "0"
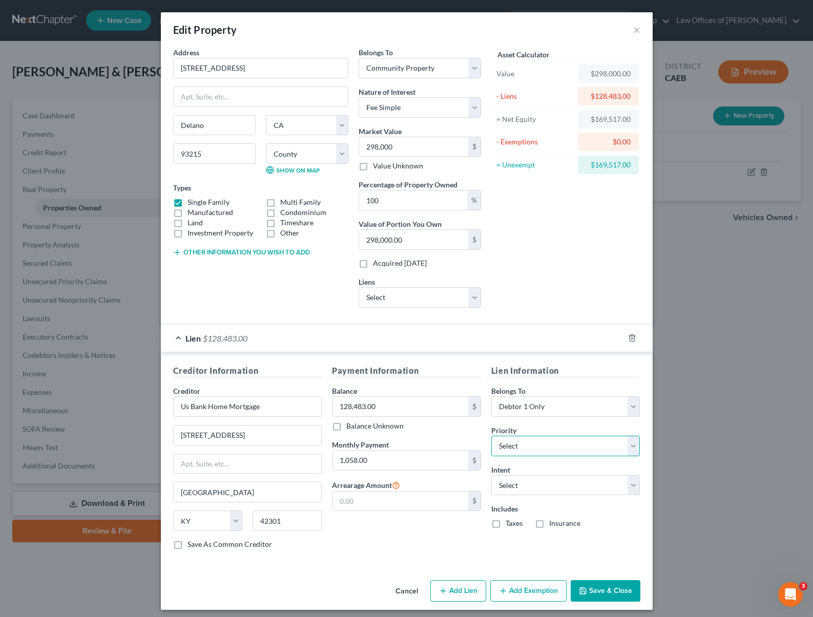
click at [629, 442] on select "Select 1st 2nd 3rd 4th 5th 6th 7th 8th 9th 10th 11th 12th 13th 14th 15th 16th 1…" at bounding box center [565, 446] width 149 height 20
select select "0"
click at [491, 436] on select "Select 1st 2nd 3rd 4th 5th 6th 7th 8th 9th 10th 11th 12th 13th 14th 15th 16th 1…" at bounding box center [565, 446] width 149 height 20
click at [626, 483] on select "Select Surrender Redeem Reaffirm Avoid Other" at bounding box center [565, 485] width 149 height 20
select select "2"
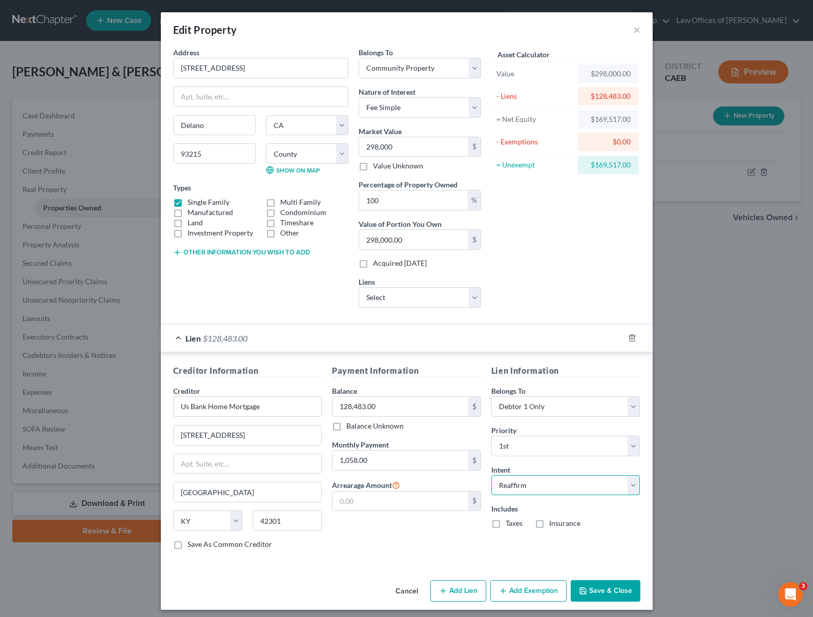
click at [491, 475] on select "Select Surrender Redeem Reaffirm Avoid Other" at bounding box center [565, 485] width 149 height 20
click at [530, 589] on button "Add Exemption" at bounding box center [528, 591] width 76 height 22
select select "2"
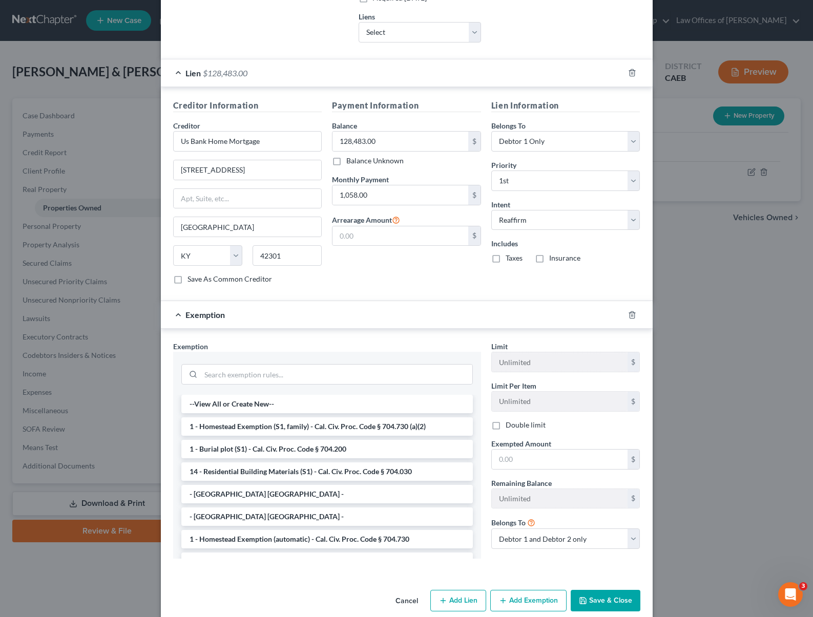
scroll to position [280, 0]
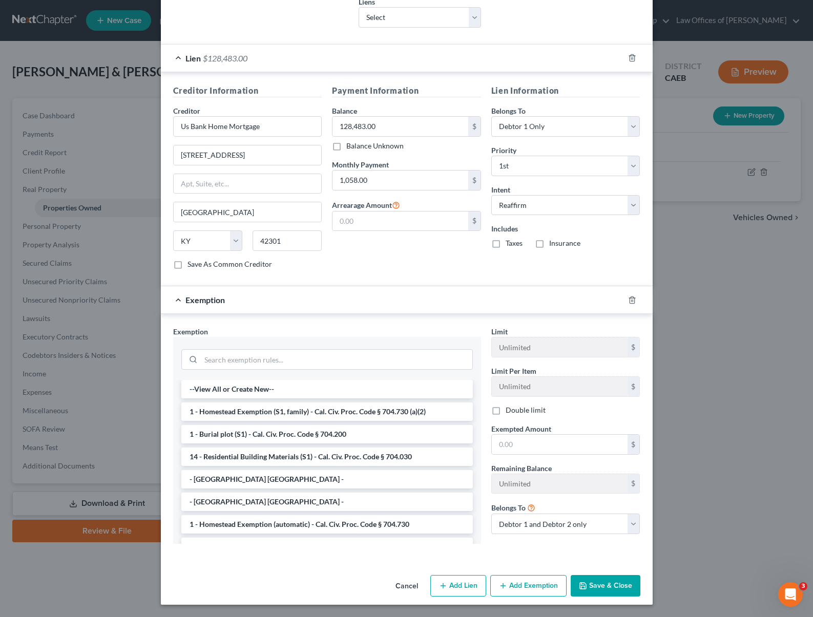
click at [395, 413] on li "1 - Homestead Exemption (S1, family) - Cal. Civ. Proc. Code § 704.730 (a)(2)" at bounding box center [326, 412] width 291 height 18
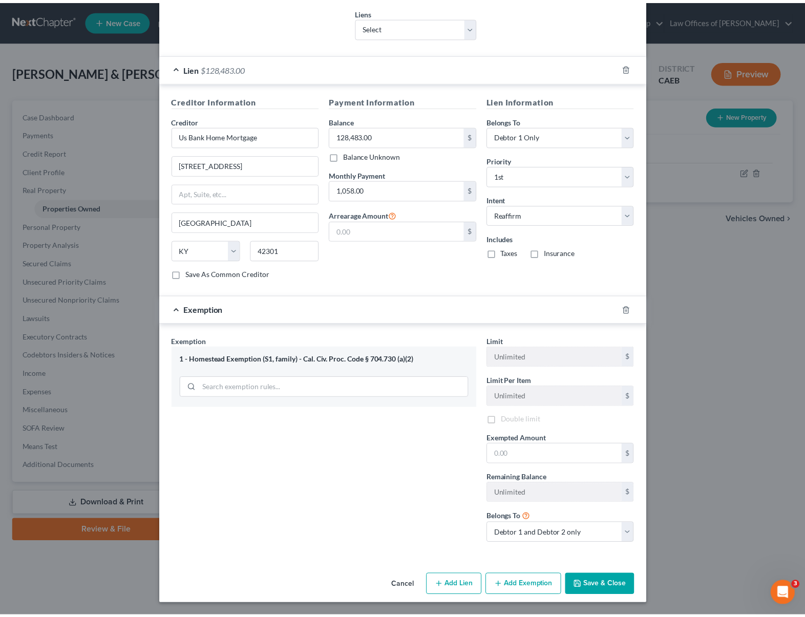
scroll to position [272, 0]
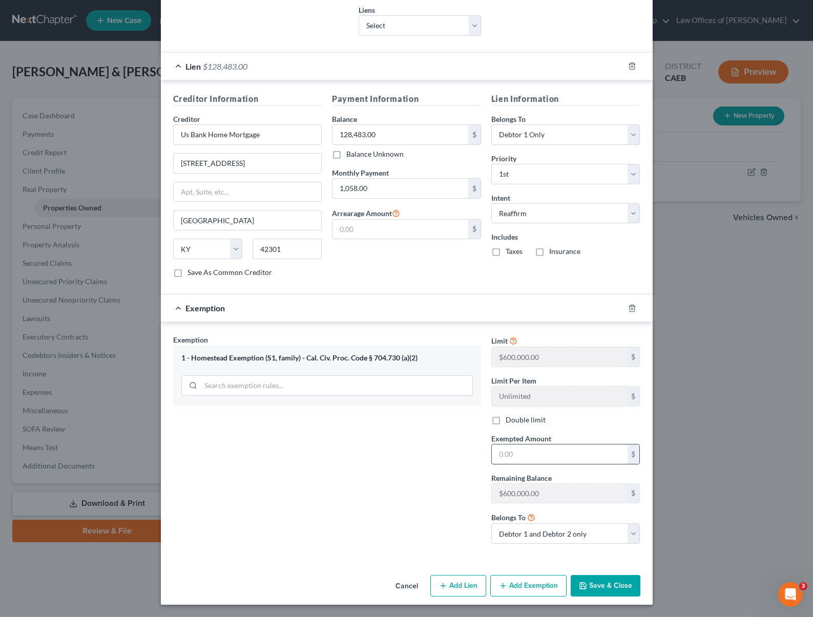
drag, startPoint x: 532, startPoint y: 456, endPoint x: 559, endPoint y: 461, distance: 27.6
click at [533, 455] on input "text" at bounding box center [560, 454] width 136 height 19
type input "341,000"
click at [628, 579] on button "Save & Close" at bounding box center [606, 586] width 70 height 22
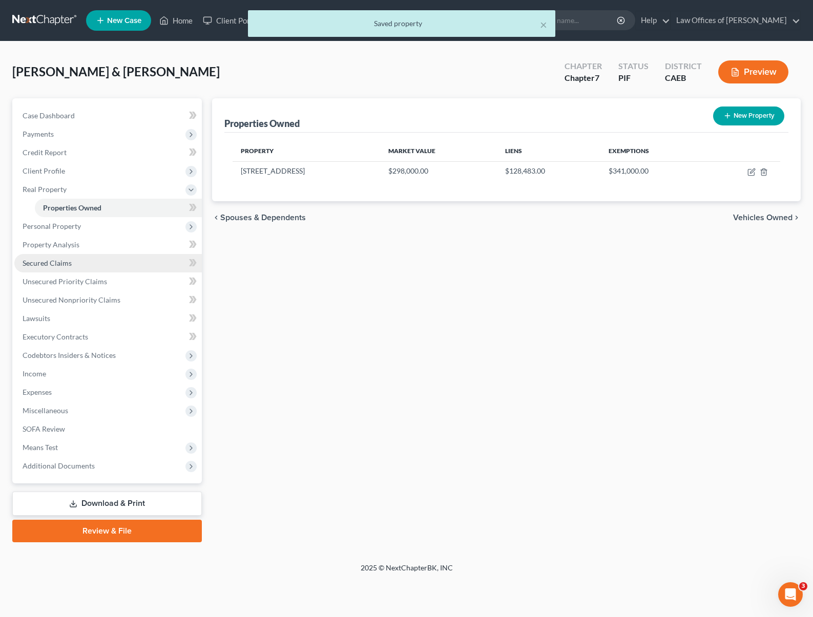
click at [91, 267] on link "Secured Claims" at bounding box center [107, 263] width 187 height 18
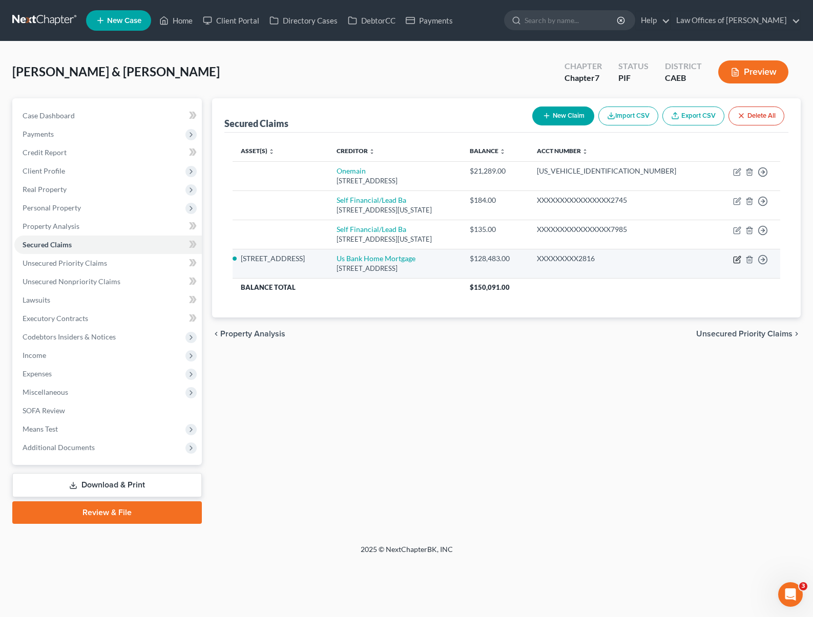
click at [736, 261] on icon "button" at bounding box center [737, 260] width 8 height 8
select select "18"
select select "2"
select select "0"
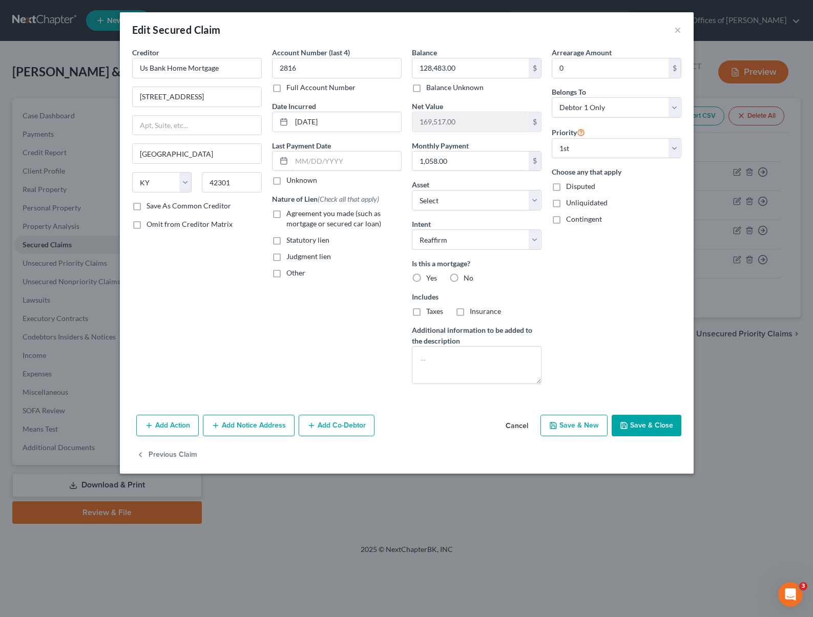
drag, startPoint x: 372, startPoint y: 165, endPoint x: 407, endPoint y: 158, distance: 35.1
click at [373, 164] on input "text" at bounding box center [346, 161] width 110 height 19
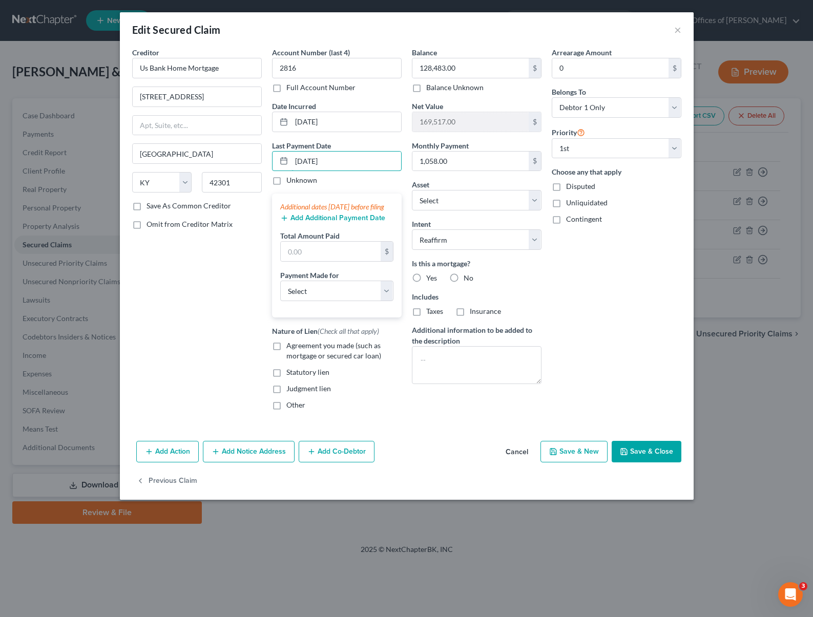
type input "10/01/2025"
type input "3,174."
click at [391, 301] on select "Select Car Credit Card Loan Repayment Mortgage Other Suppliers Or Vendors" at bounding box center [336, 291] width 113 height 20
select select "3"
click at [280, 291] on select "Select Car Credit Card Loan Repayment Mortgage Other Suppliers Or Vendors" at bounding box center [336, 291] width 113 height 20
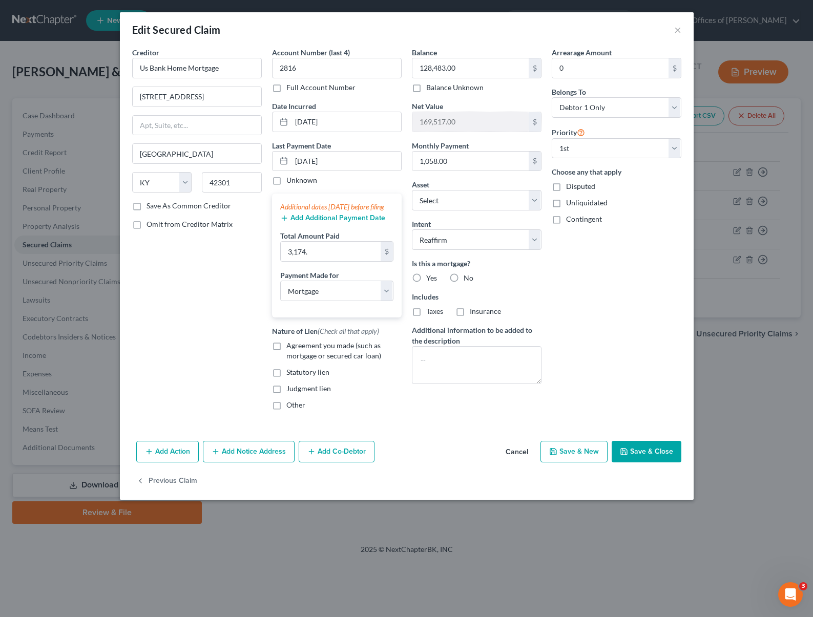
click at [286, 360] on label "Agreement you made (such as mortgage or secured car loan)" at bounding box center [343, 351] width 115 height 20
click at [290, 347] on input "Agreement you made (such as mortgage or secured car loan)" at bounding box center [293, 344] width 7 height 7
checkbox input "true"
click at [214, 94] on input "2800 Tamarack Rd" at bounding box center [197, 96] width 129 height 19
type input "2800 Tamarack Rd."
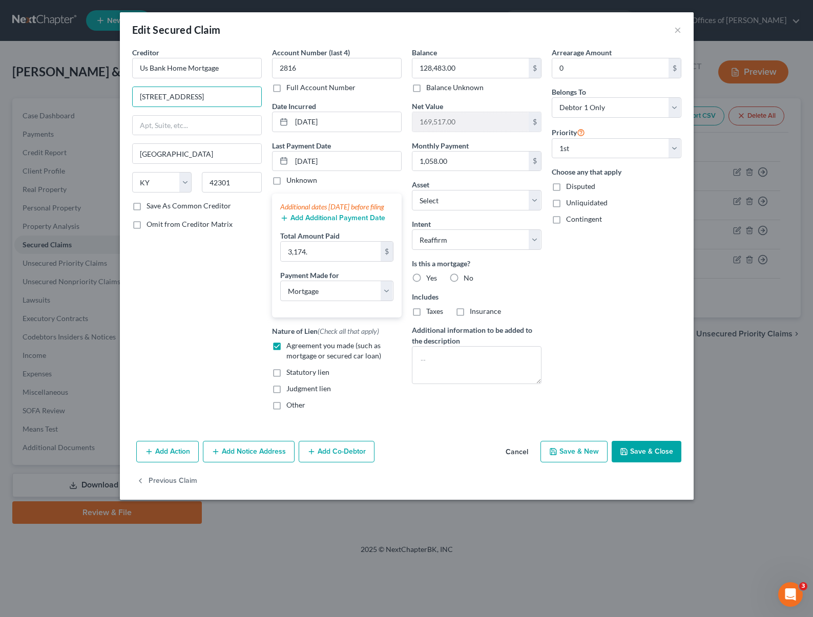
click at [662, 462] on button "Save & Close" at bounding box center [646, 452] width 70 height 22
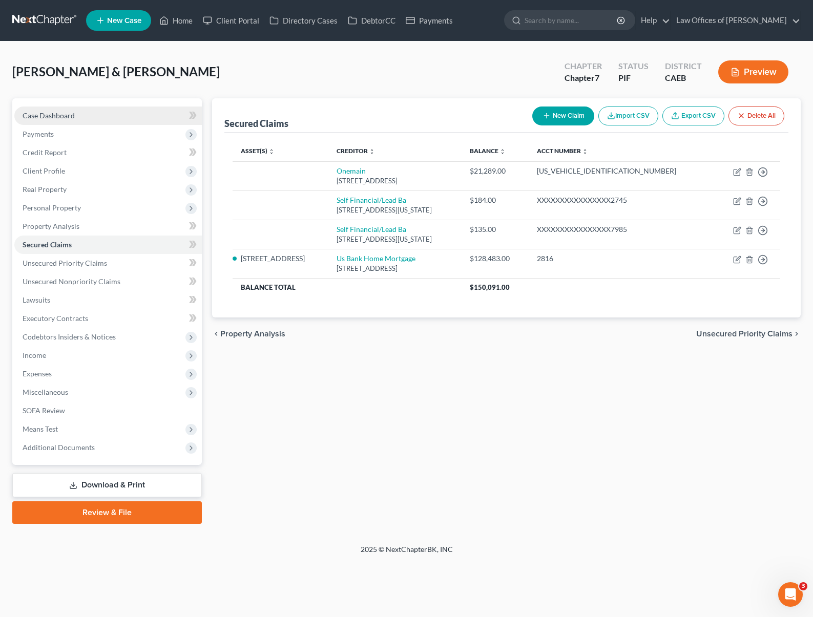
click at [92, 120] on link "Case Dashboard" at bounding box center [107, 116] width 187 height 18
